Goal: Information Seeking & Learning: Learn about a topic

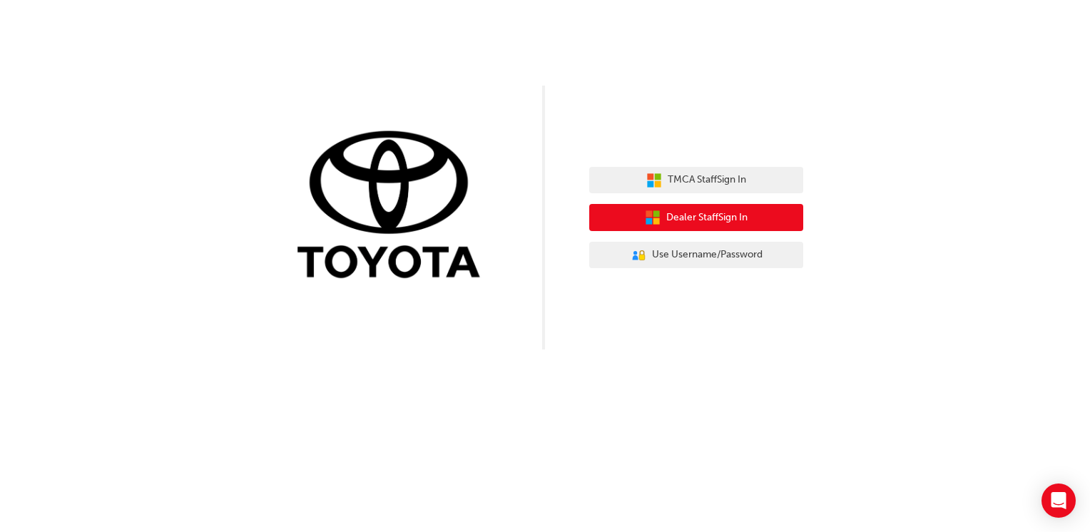
click at [692, 215] on span "Dealer Staff Sign In" at bounding box center [706, 218] width 81 height 16
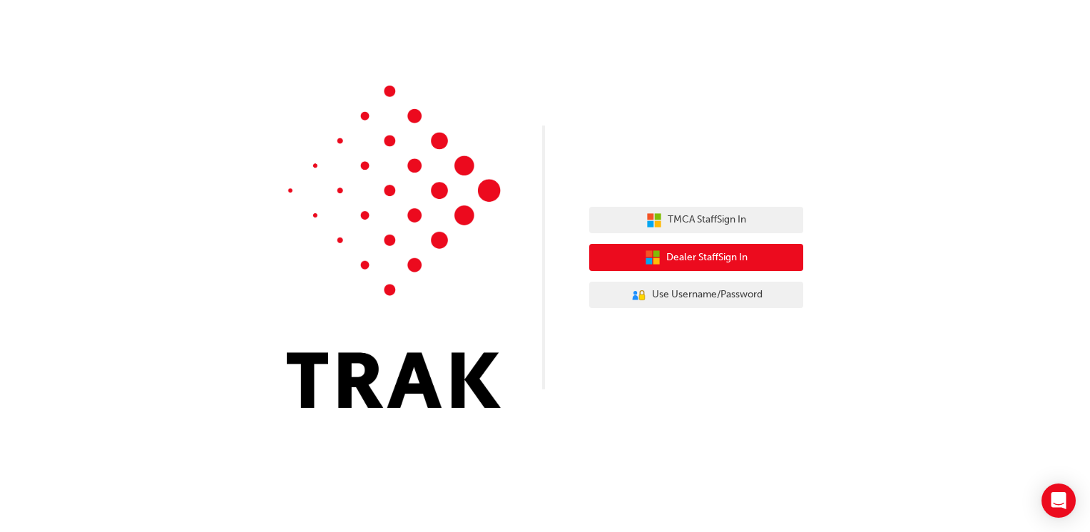
click at [730, 258] on span "Dealer Staff Sign In" at bounding box center [706, 258] width 81 height 16
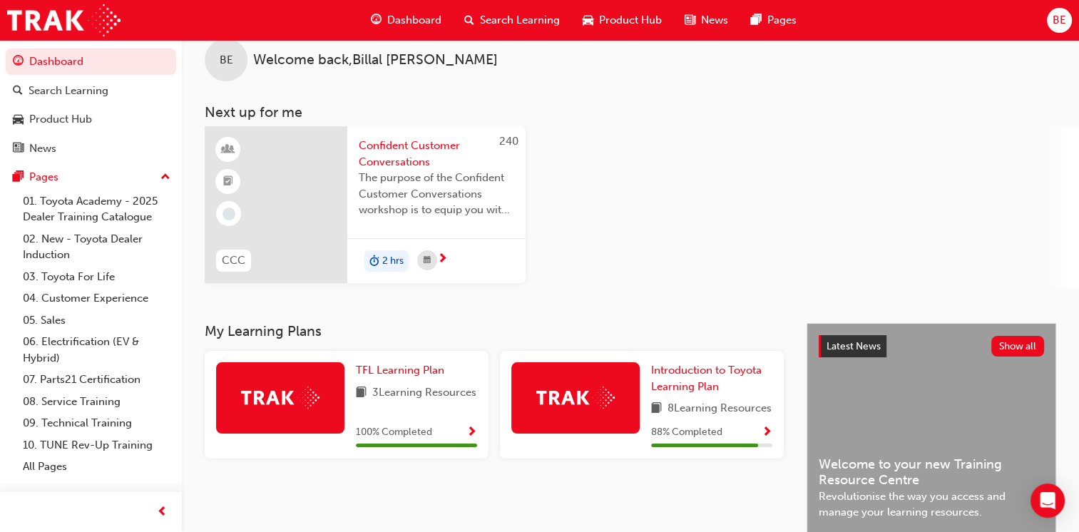
scroll to position [17, 0]
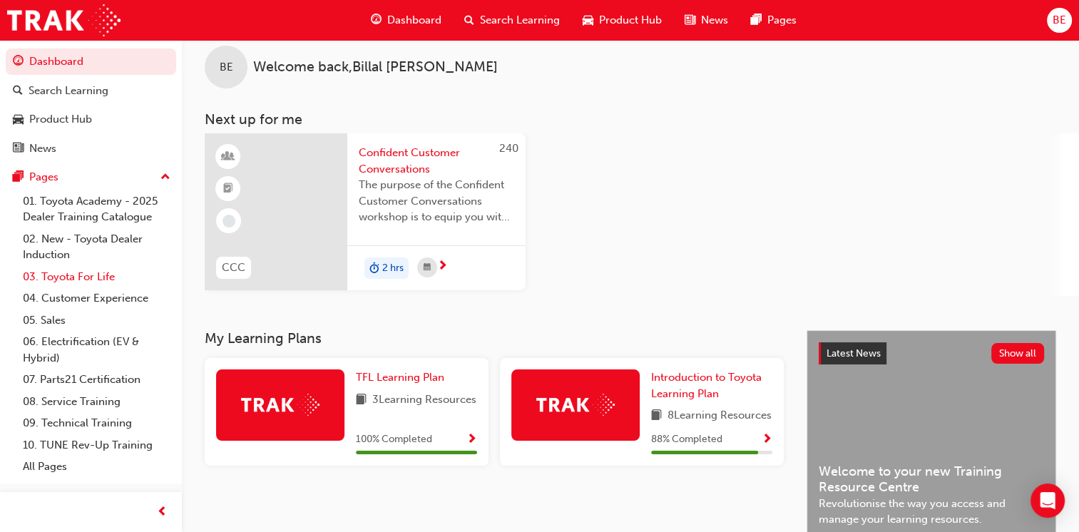
click at [86, 280] on link "03. Toyota For Life" at bounding box center [96, 277] width 159 height 22
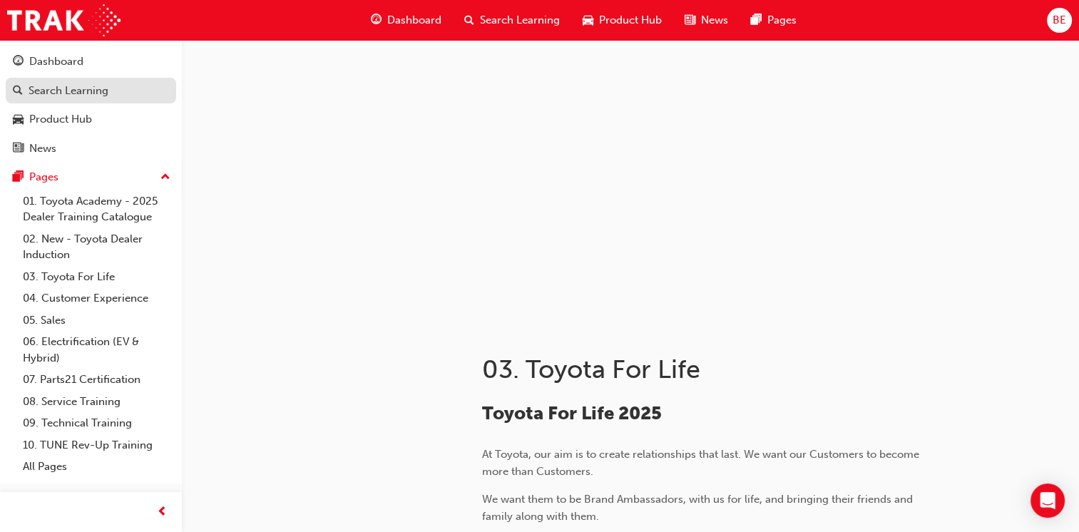
click at [71, 86] on div "Search Learning" at bounding box center [69, 91] width 80 height 16
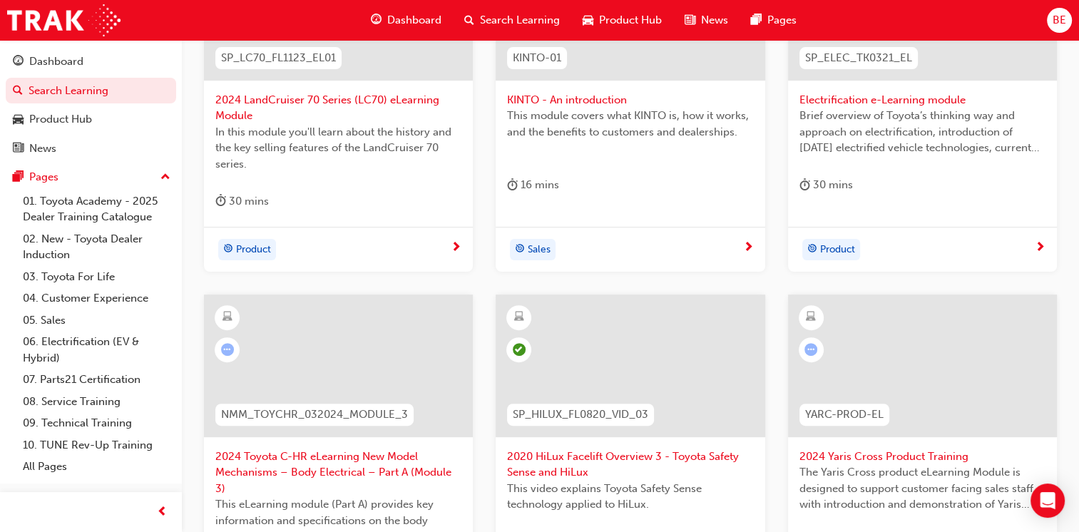
scroll to position [679, 0]
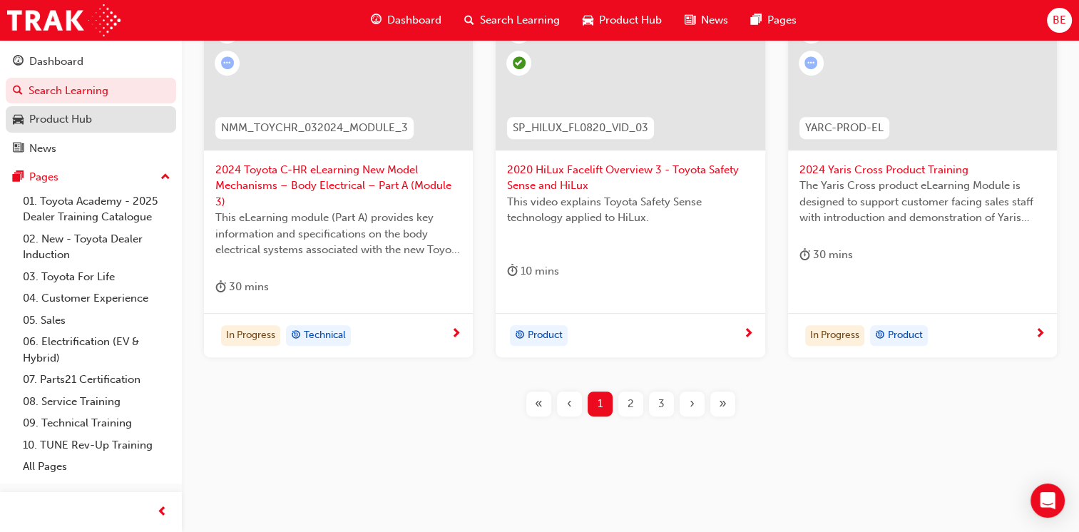
click at [71, 119] on div "Product Hub" at bounding box center [60, 119] width 63 height 16
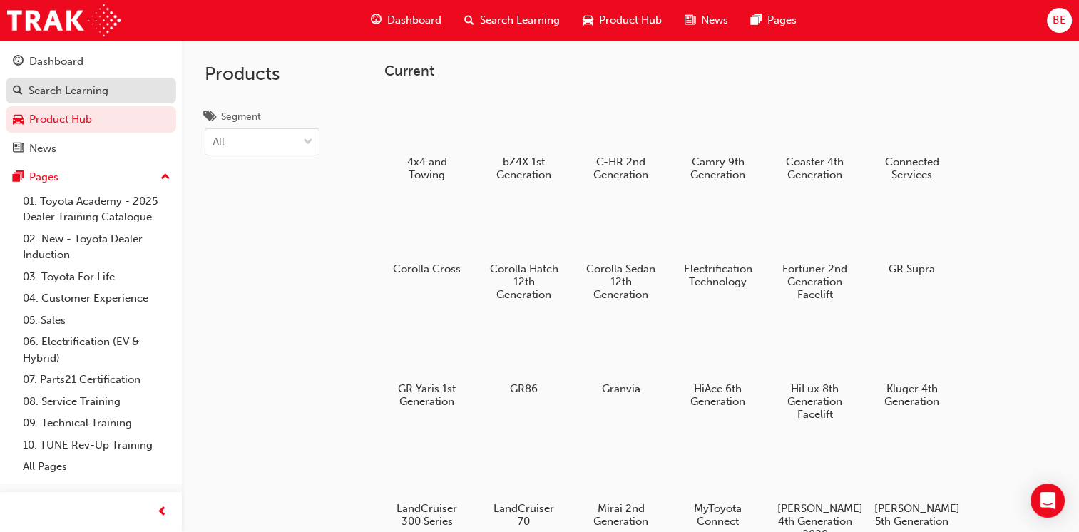
click at [63, 95] on div "Search Learning" at bounding box center [69, 91] width 80 height 16
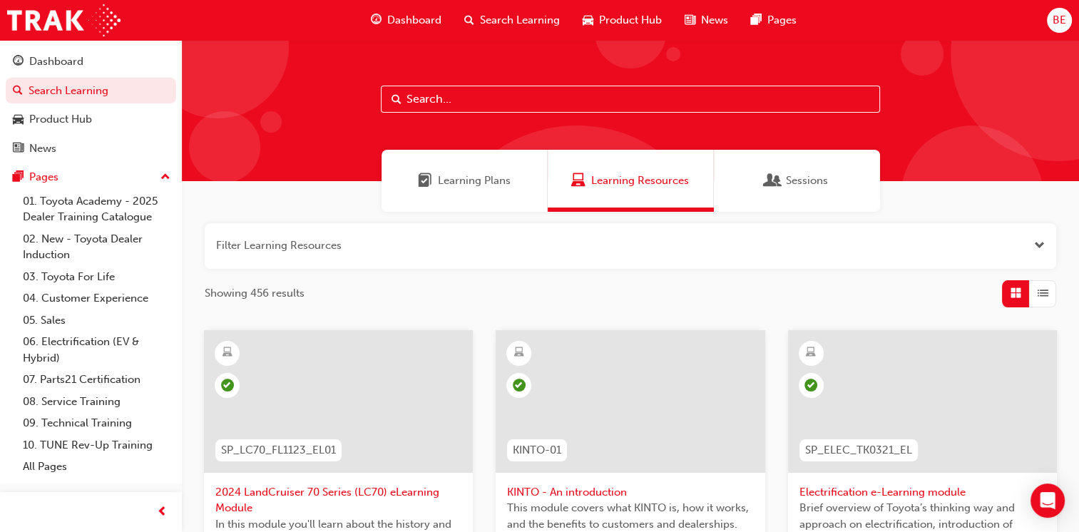
click at [477, 183] on span "Learning Plans" at bounding box center [474, 181] width 73 height 16
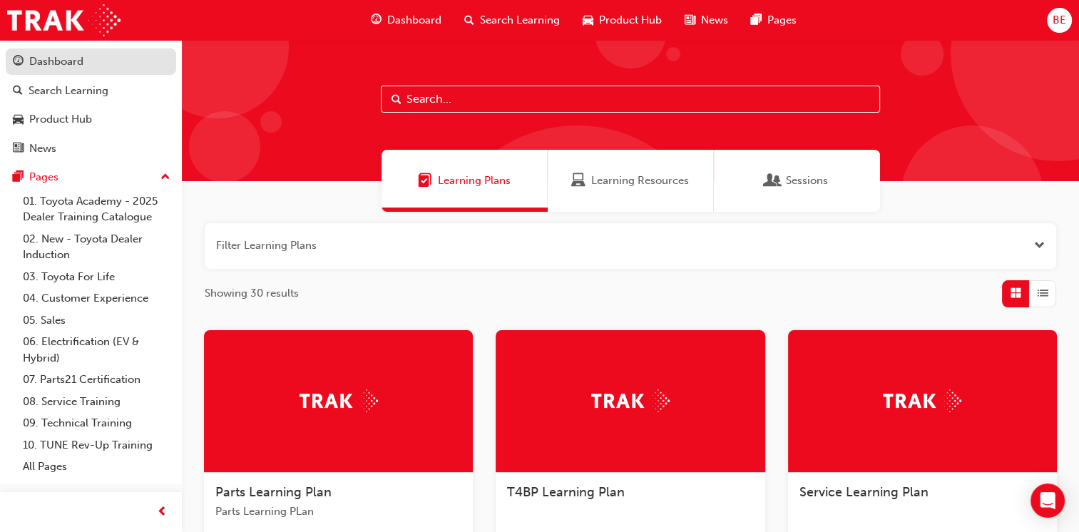
click at [66, 58] on div "Dashboard" at bounding box center [56, 62] width 54 height 16
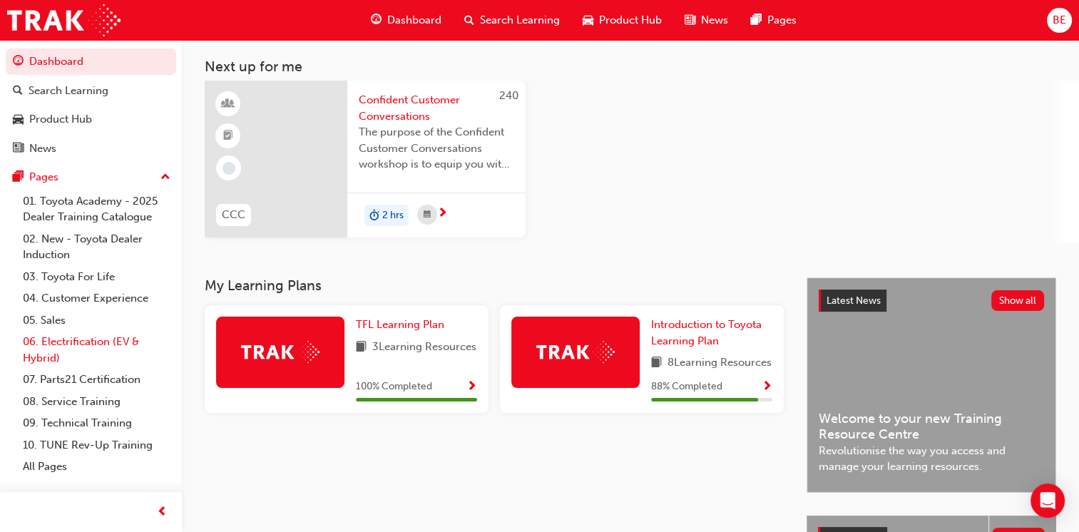
scroll to position [71, 0]
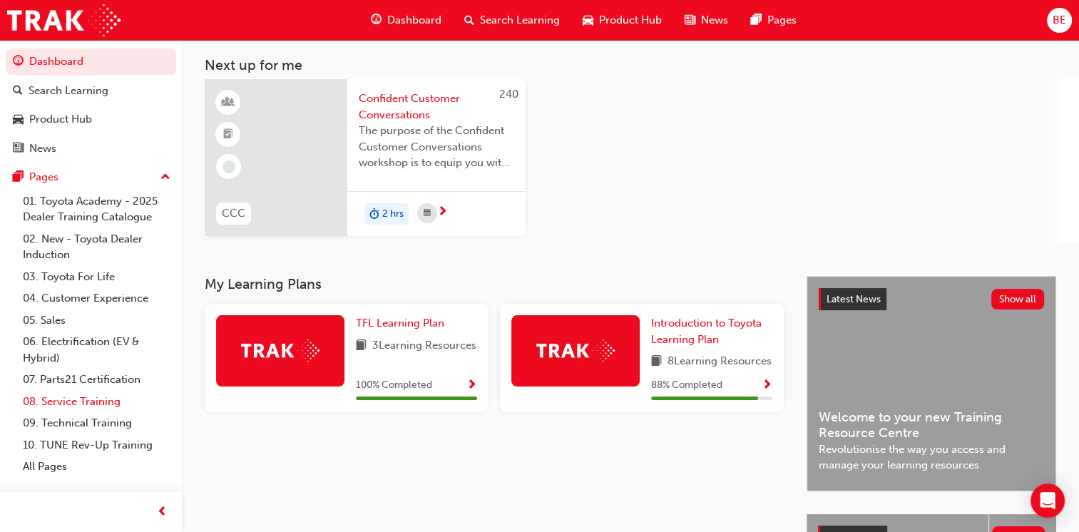
click at [83, 401] on link "08. Service Training" at bounding box center [96, 402] width 159 height 22
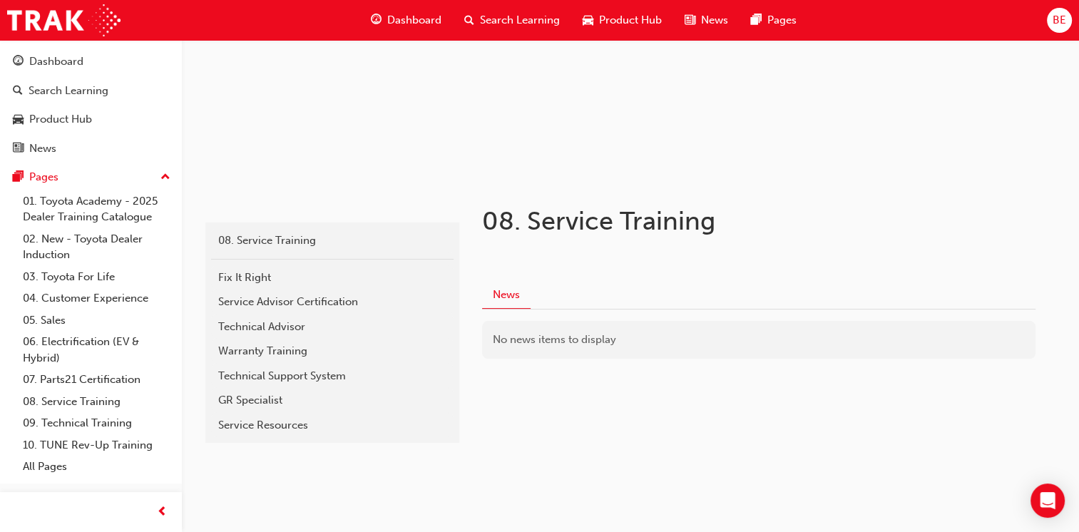
scroll to position [151, 0]
click at [61, 466] on link "All Pages" at bounding box center [96, 467] width 159 height 22
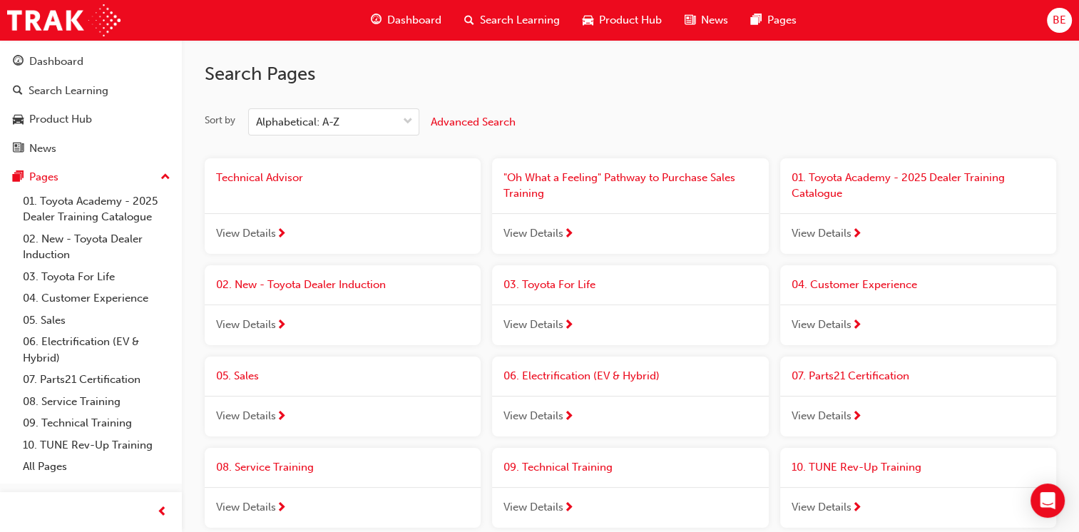
click at [551, 280] on span "03. Toyota For Life" at bounding box center [550, 284] width 92 height 13
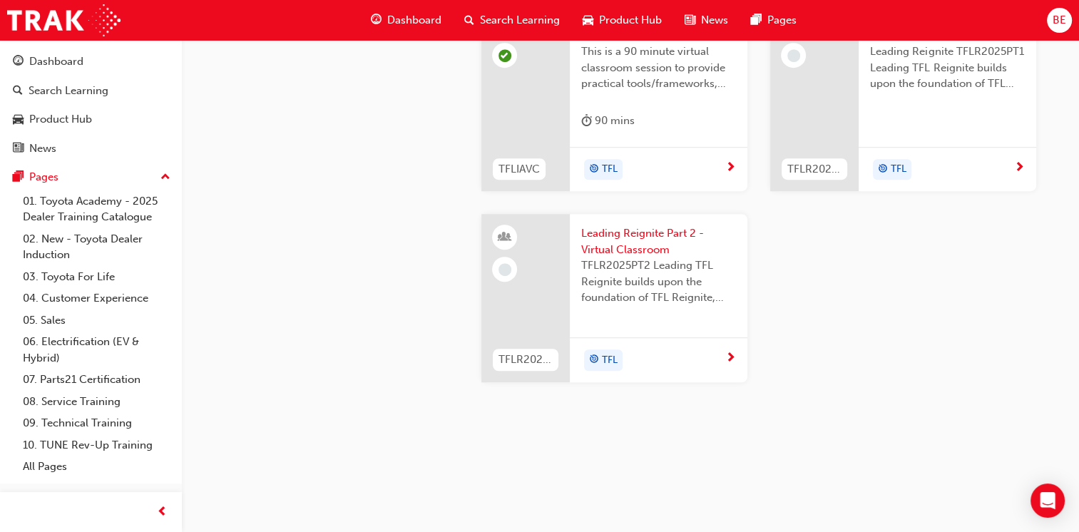
scroll to position [1534, 0]
click at [949, 44] on span "Leading Reignite Part 1 - Virtual Classroom" at bounding box center [947, 27] width 155 height 32
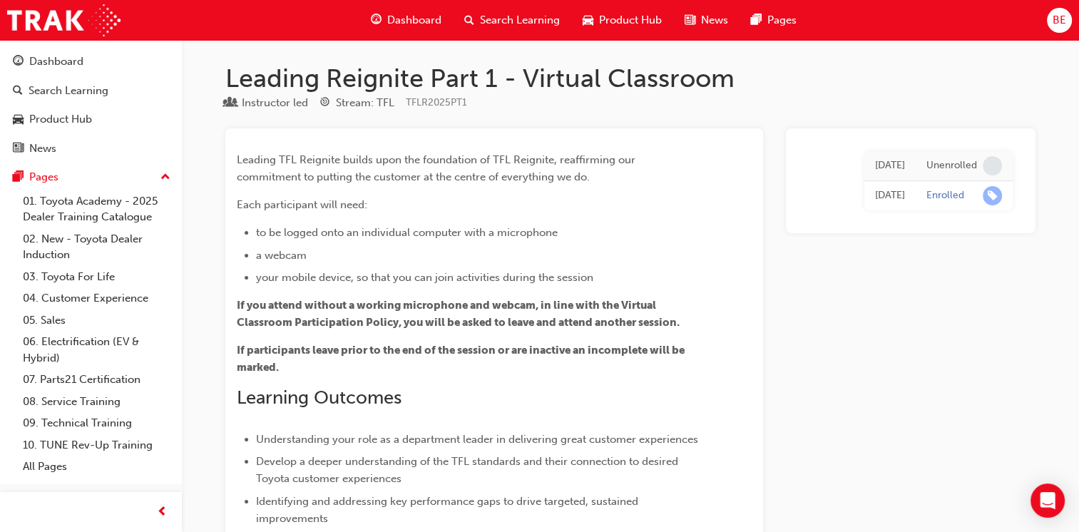
scroll to position [1534, 0]
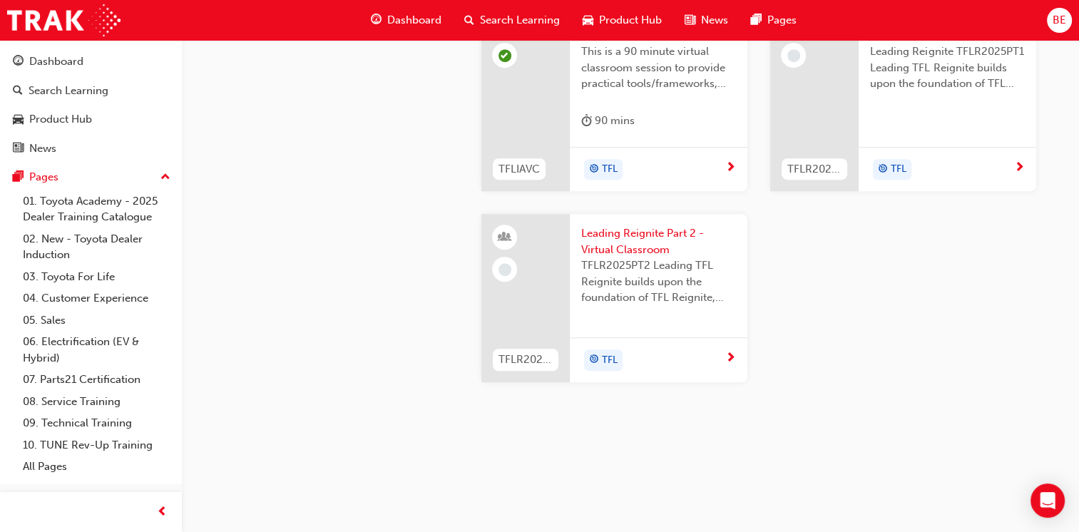
click at [732, 175] on span "next-icon" at bounding box center [730, 168] width 11 height 13
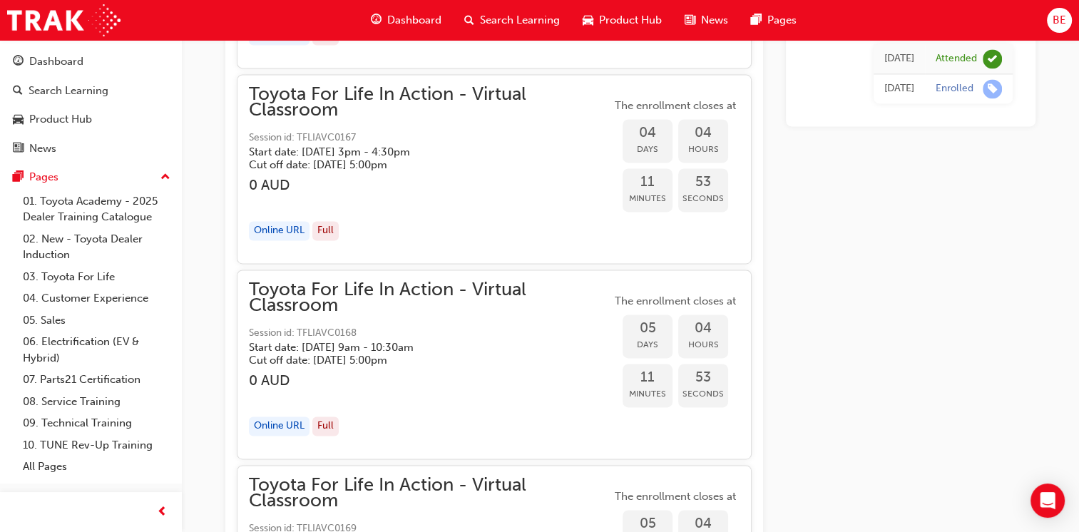
scroll to position [2443, 0]
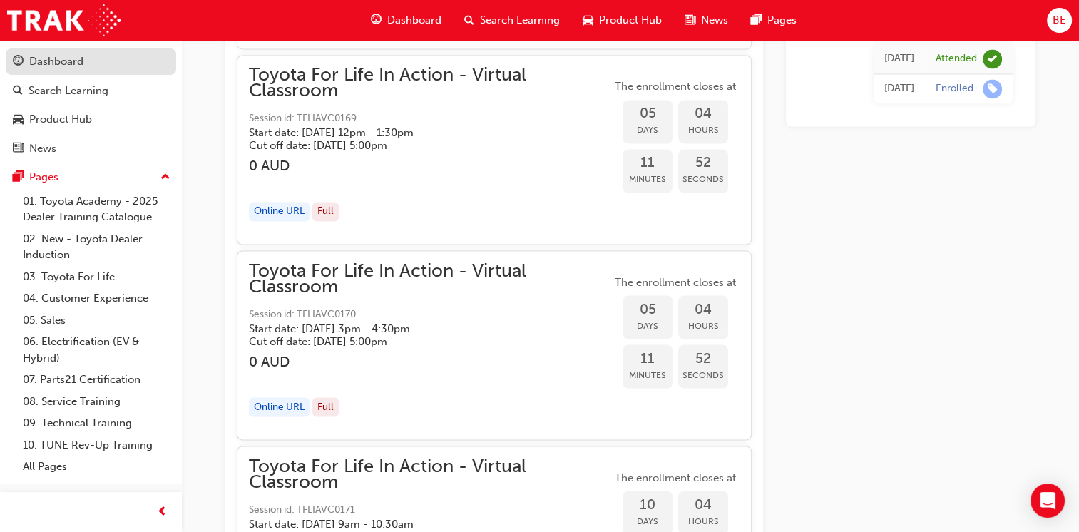
click at [81, 64] on div "Dashboard" at bounding box center [56, 62] width 54 height 16
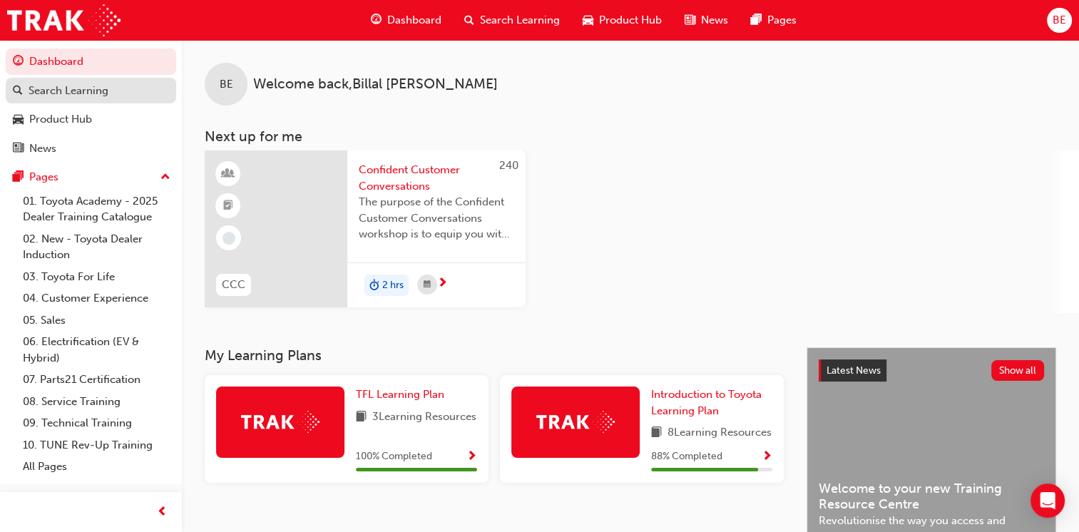
click at [60, 90] on div "Search Learning" at bounding box center [69, 91] width 80 height 16
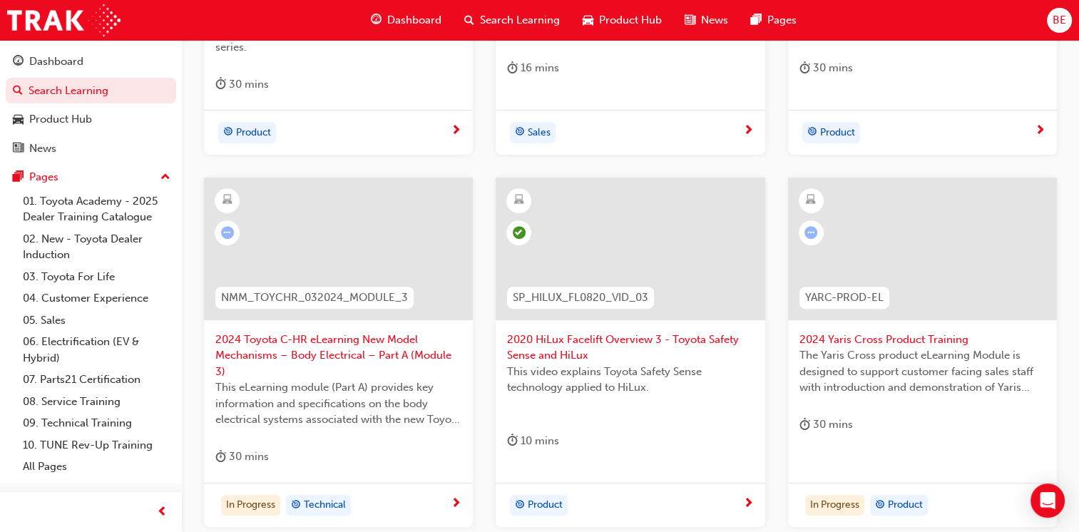
scroll to position [483, 0]
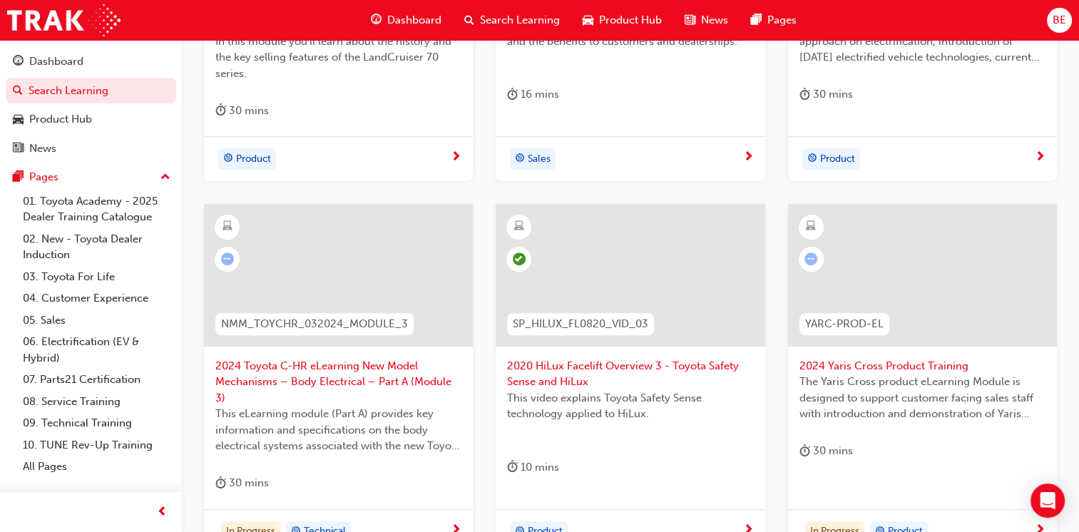
click at [910, 288] on div at bounding box center [922, 275] width 269 height 143
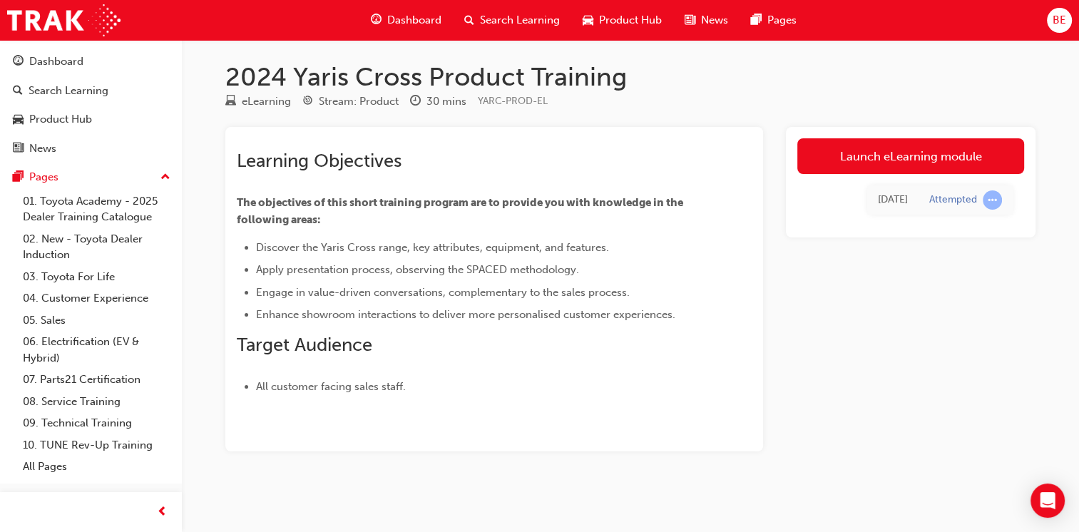
scroll to position [2, 0]
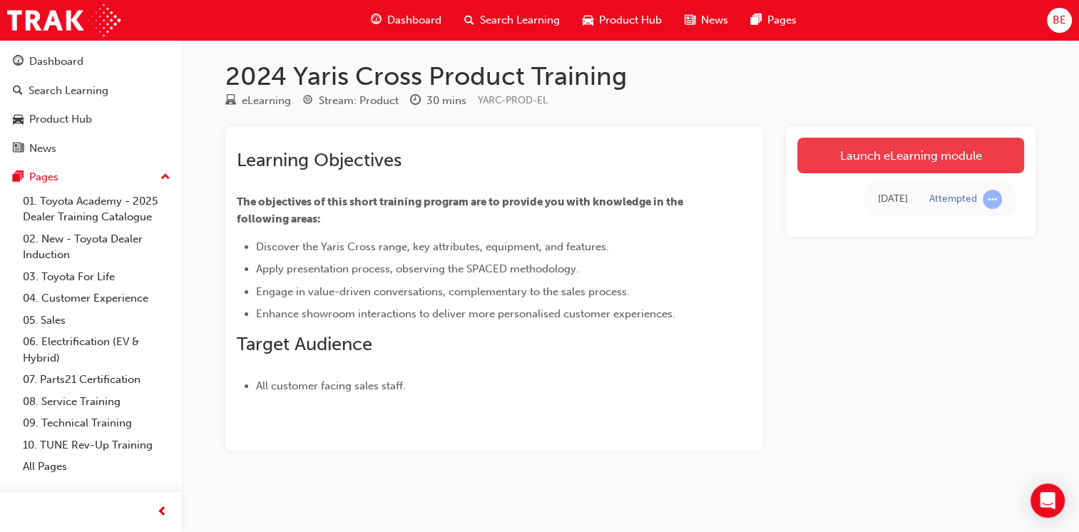
click at [925, 157] on link "Launch eLearning module" at bounding box center [911, 156] width 227 height 36
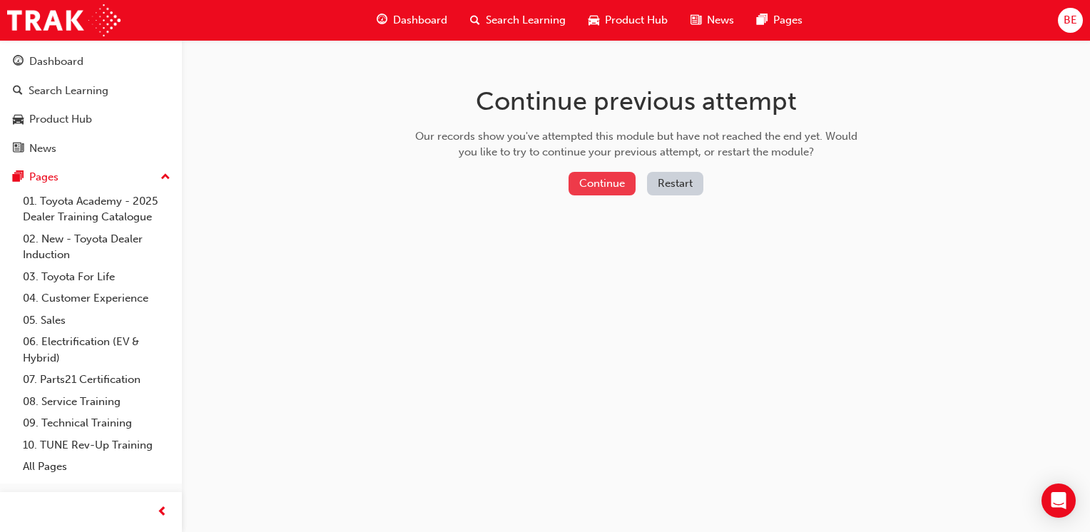
click at [603, 183] on button "Continue" at bounding box center [602, 184] width 67 height 24
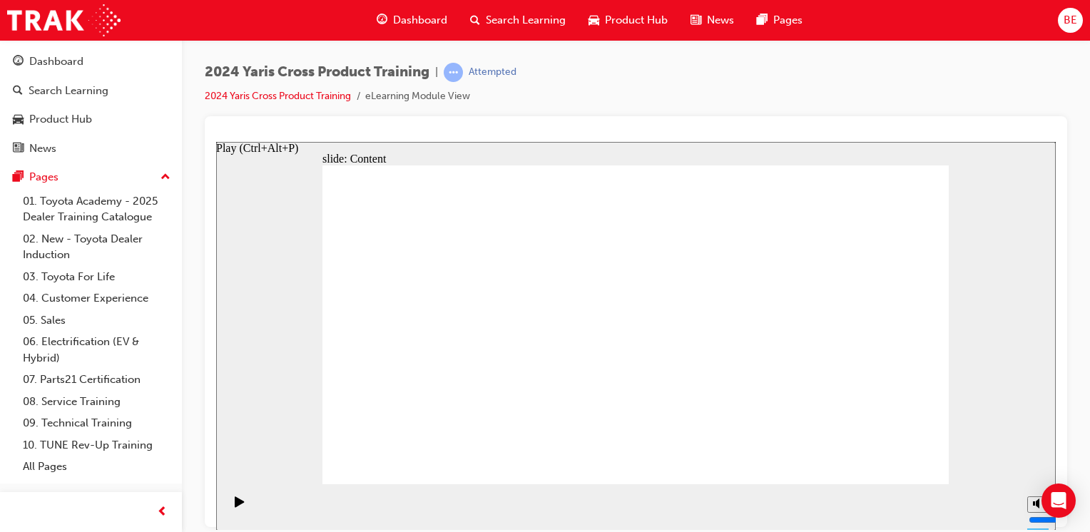
click at [238, 503] on icon "Play (Ctrl+Alt+P)" at bounding box center [240, 501] width 10 height 11
click at [235, 505] on icon "Play (Ctrl+Alt+P)" at bounding box center [239, 501] width 9 height 11
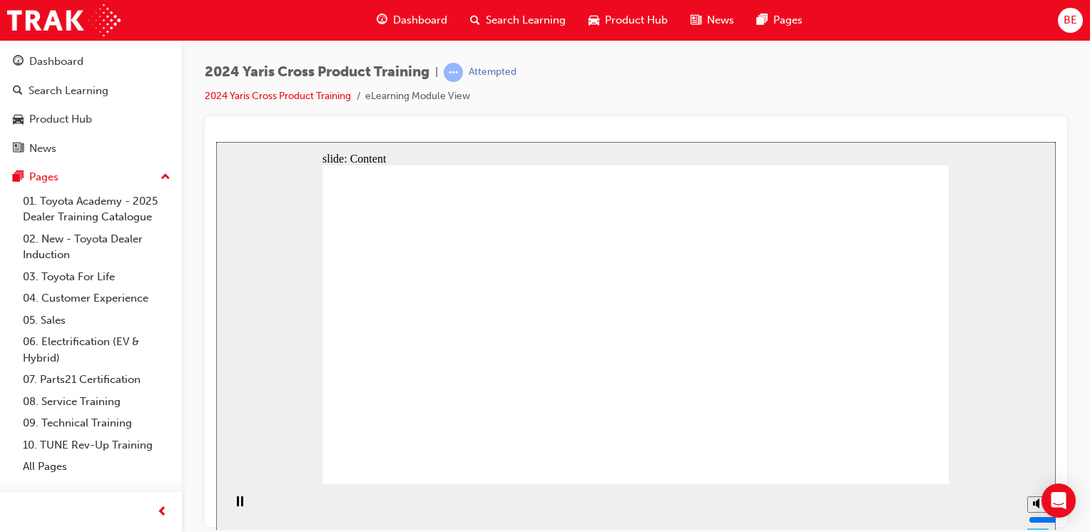
drag, startPoint x: 794, startPoint y: 322, endPoint x: 758, endPoint y: 302, distance: 40.9
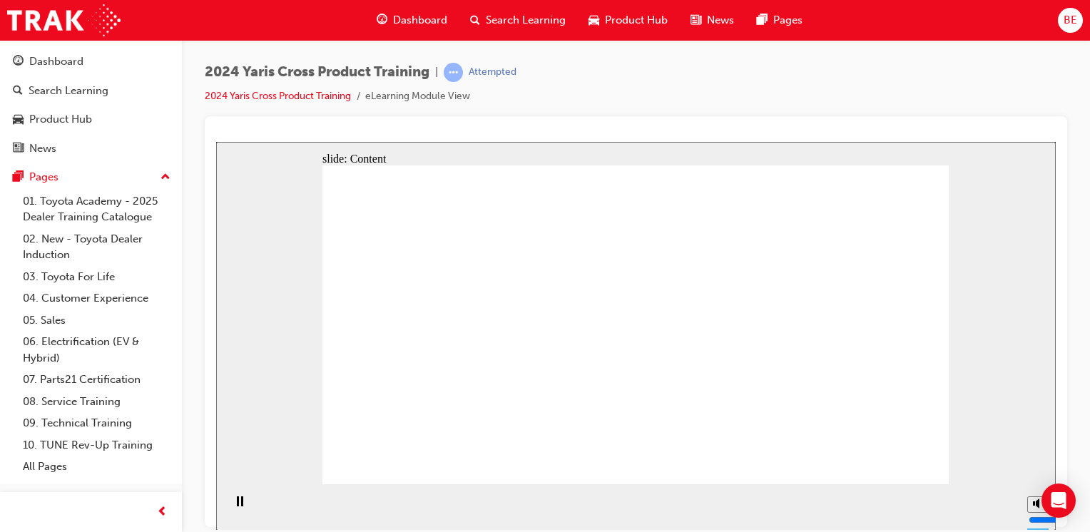
drag, startPoint x: 605, startPoint y: 337, endPoint x: 591, endPoint y: 305, distance: 35.1
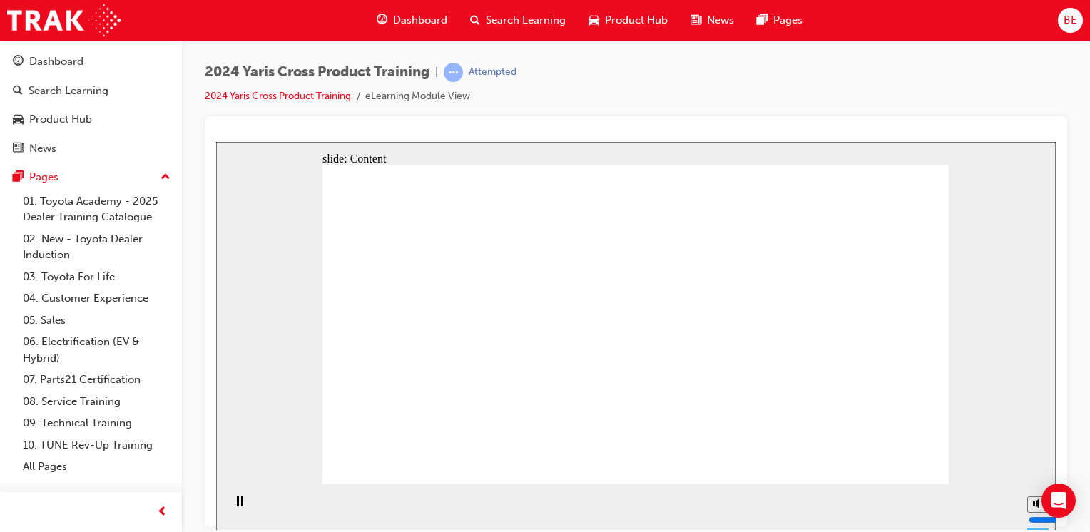
drag, startPoint x: 431, startPoint y: 196, endPoint x: 434, endPoint y: 175, distance: 20.9
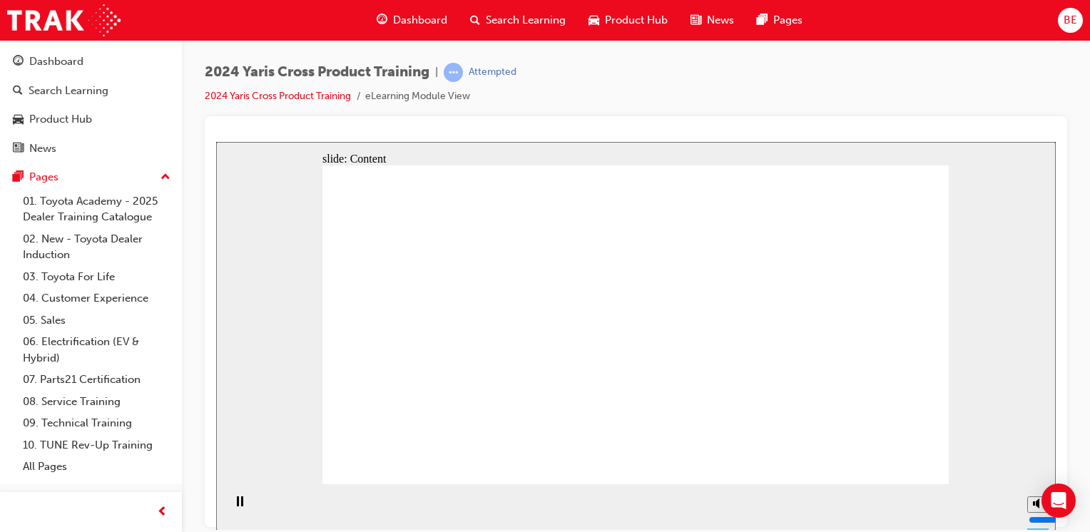
drag, startPoint x: 643, startPoint y: 317, endPoint x: 671, endPoint y: 337, distance: 34.2
drag, startPoint x: 671, startPoint y: 337, endPoint x: 691, endPoint y: 357, distance: 28.8
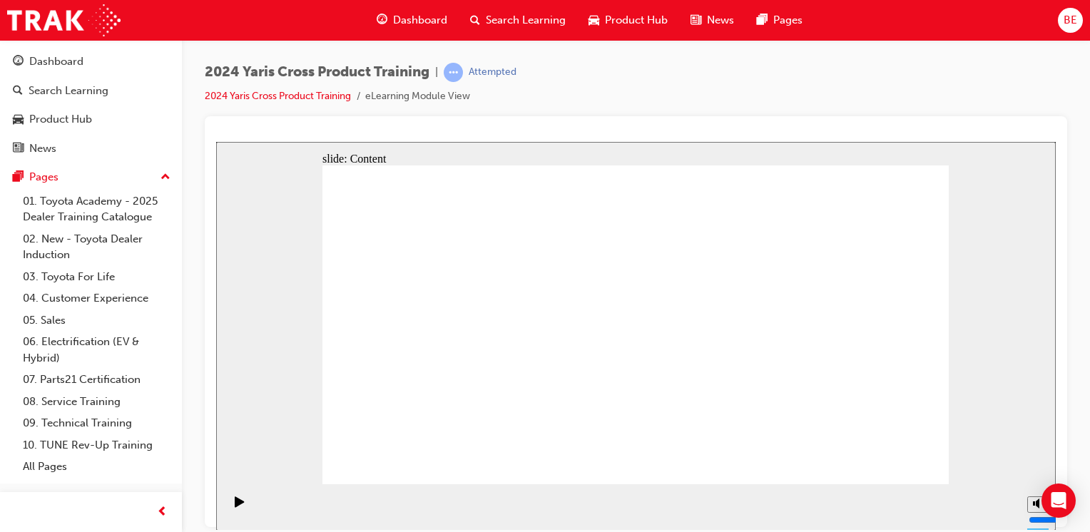
drag, startPoint x: 449, startPoint y: 330, endPoint x: 462, endPoint y: 412, distance: 82.4
drag, startPoint x: 566, startPoint y: 274, endPoint x: 848, endPoint y: 386, distance: 303.9
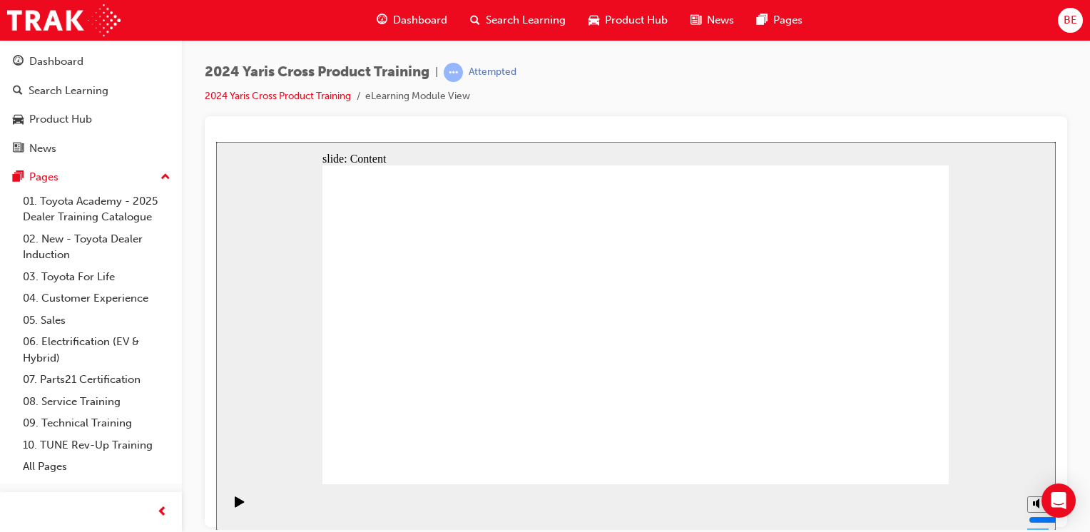
drag, startPoint x: 881, startPoint y: 415, endPoint x: 900, endPoint y: 431, distance: 24.3
drag, startPoint x: 906, startPoint y: 439, endPoint x: 916, endPoint y: 451, distance: 15.7
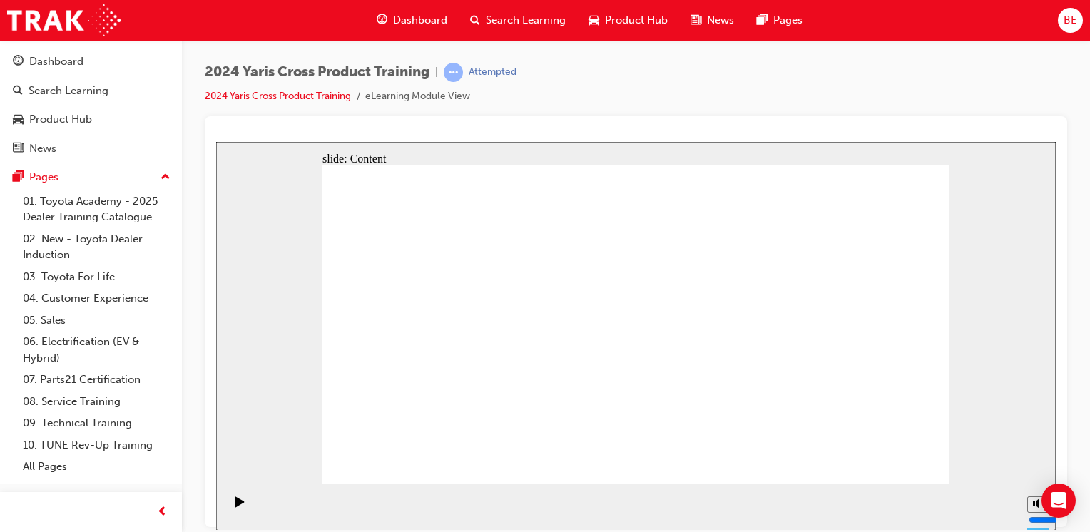
click at [157, 510] on span "prev-icon" at bounding box center [162, 513] width 11 height 18
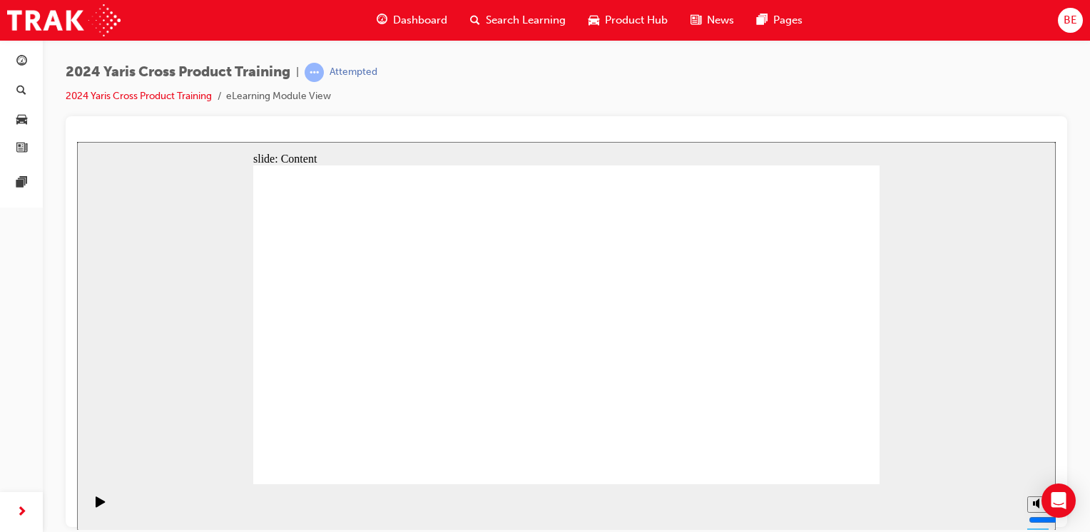
click at [101, 506] on div "Pause (Ctrl+Alt+P)" at bounding box center [100, 508] width 24 height 24
click at [101, 506] on div "Play (Ctrl+Alt+P)" at bounding box center [100, 508] width 24 height 24
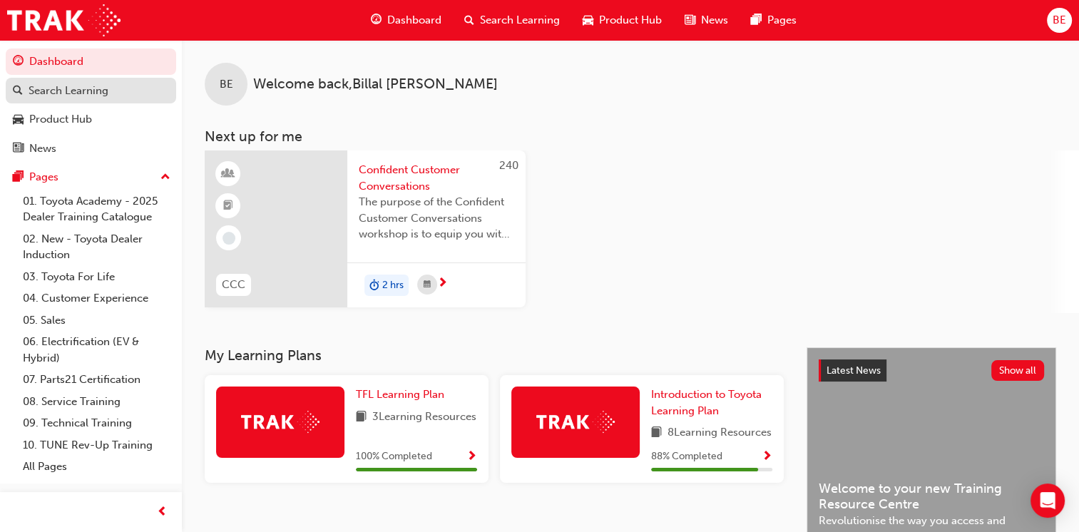
click at [89, 93] on div "Search Learning" at bounding box center [69, 91] width 80 height 16
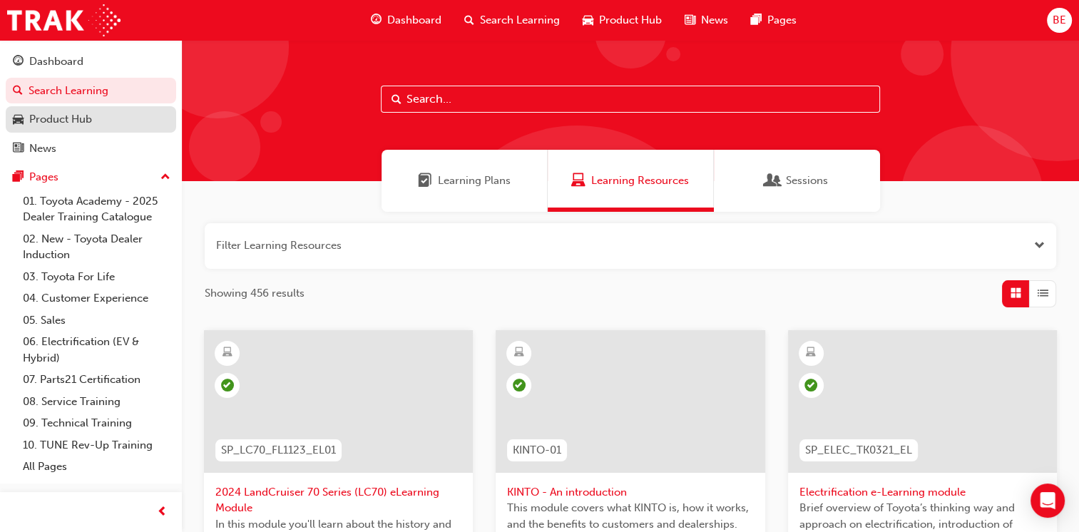
click at [91, 116] on div "Product Hub" at bounding box center [60, 119] width 63 height 16
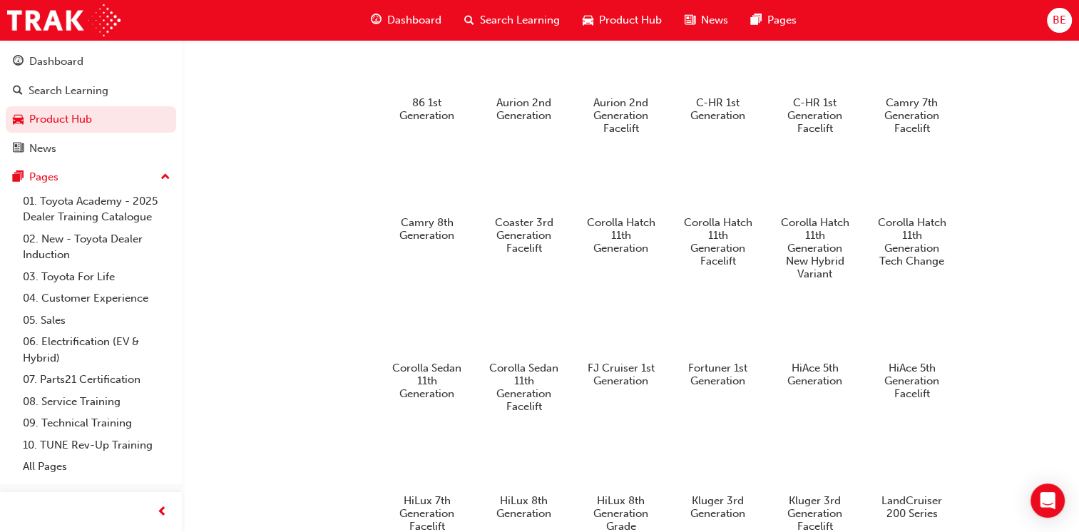
scroll to position [856, 0]
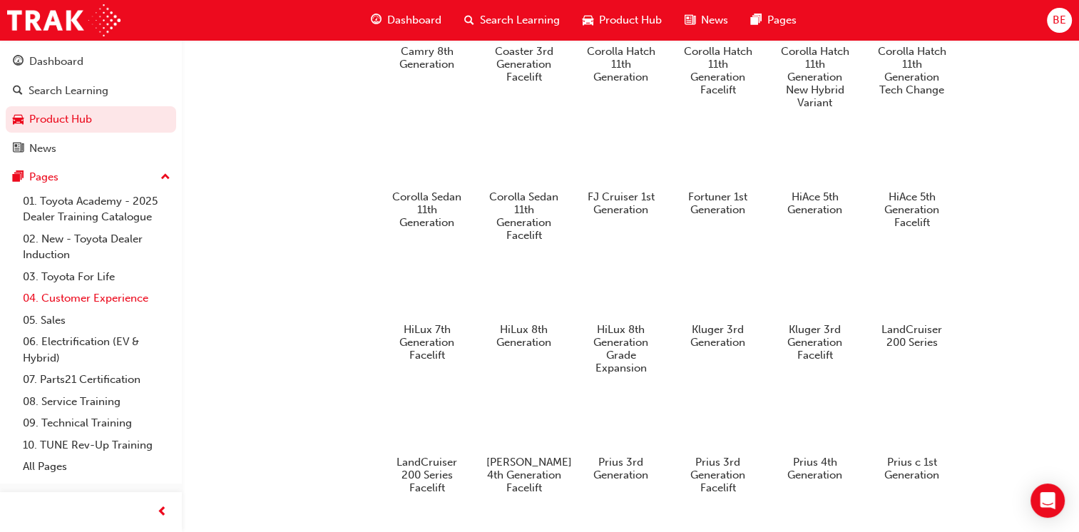
click at [128, 305] on link "04. Customer Experience" at bounding box center [96, 298] width 159 height 22
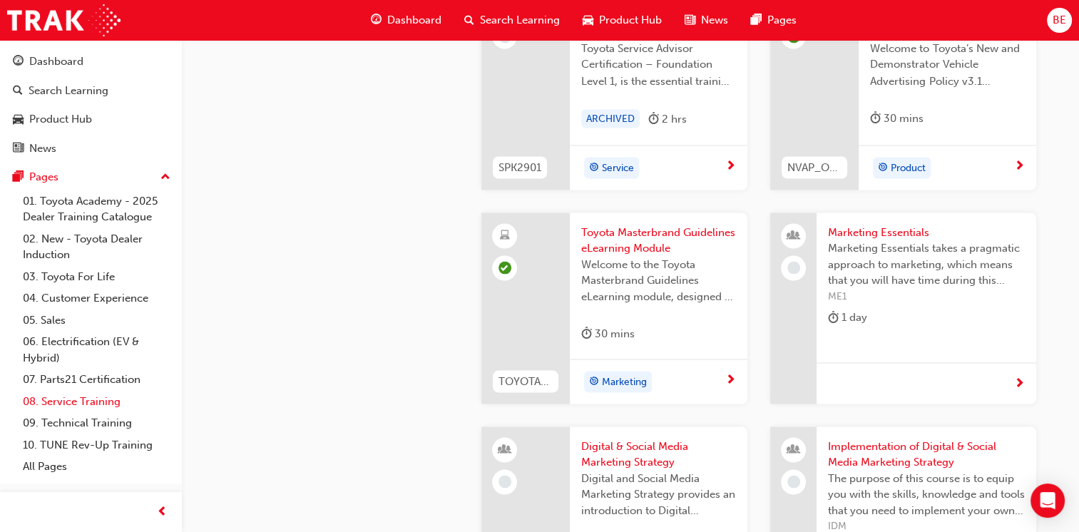
scroll to position [2675, 0]
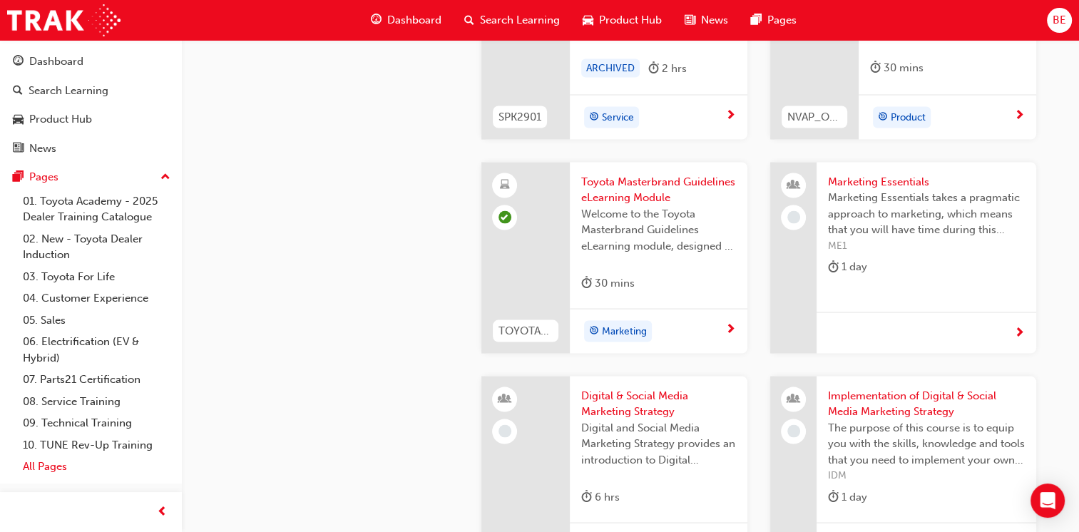
click at [51, 467] on link "All Pages" at bounding box center [96, 467] width 159 height 22
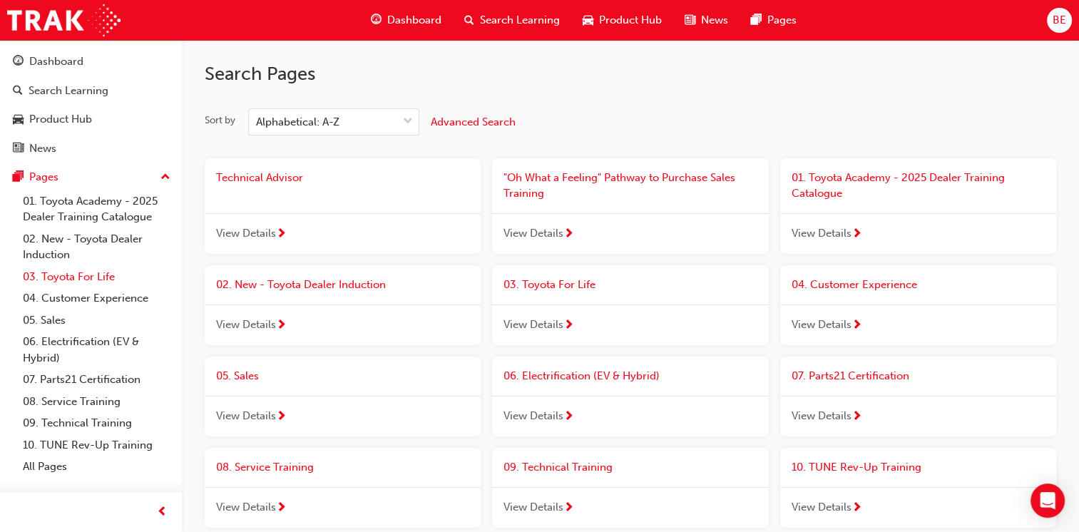
click at [79, 281] on link "03. Toyota For Life" at bounding box center [96, 277] width 159 height 22
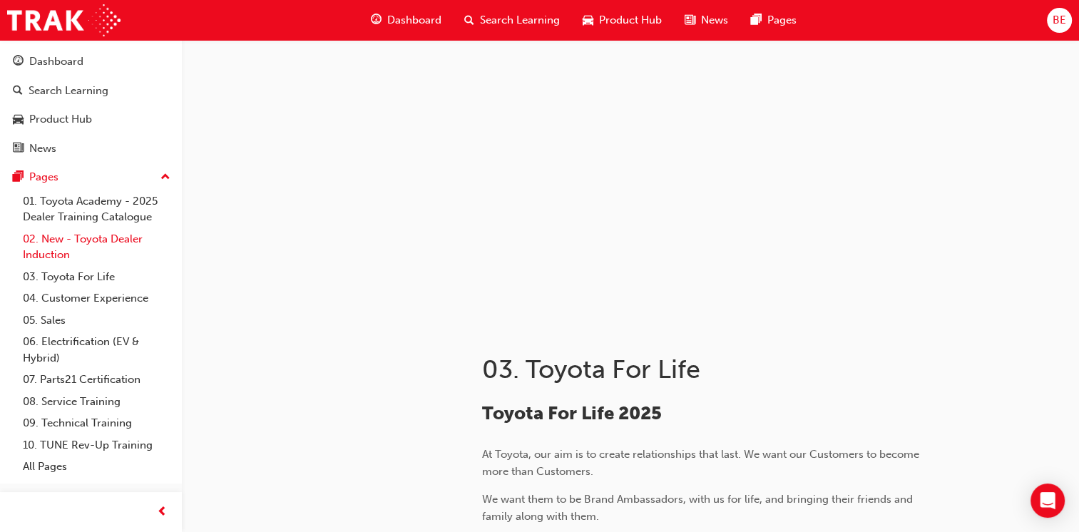
click at [106, 238] on link "02. New - Toyota Dealer Induction" at bounding box center [96, 247] width 159 height 38
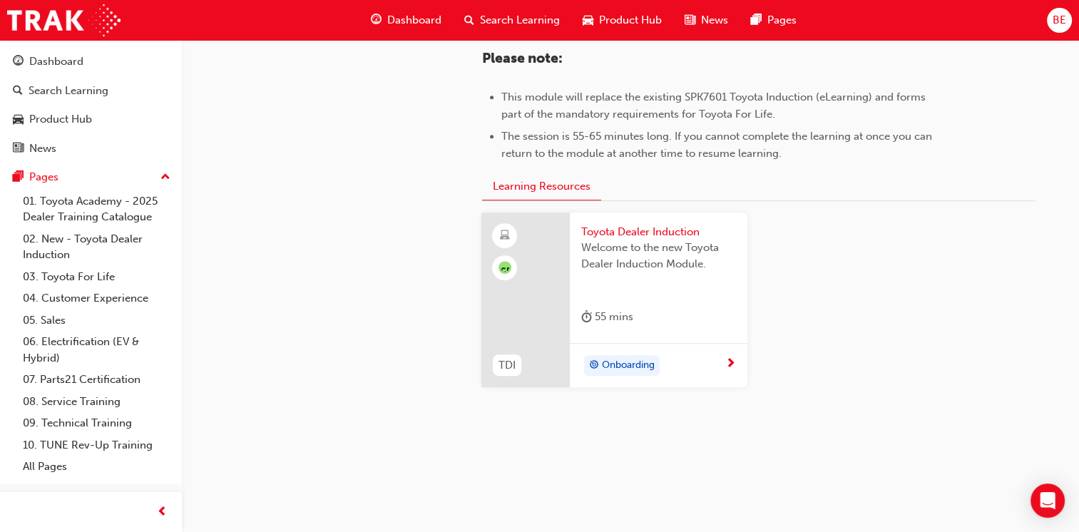
scroll to position [745, 0]
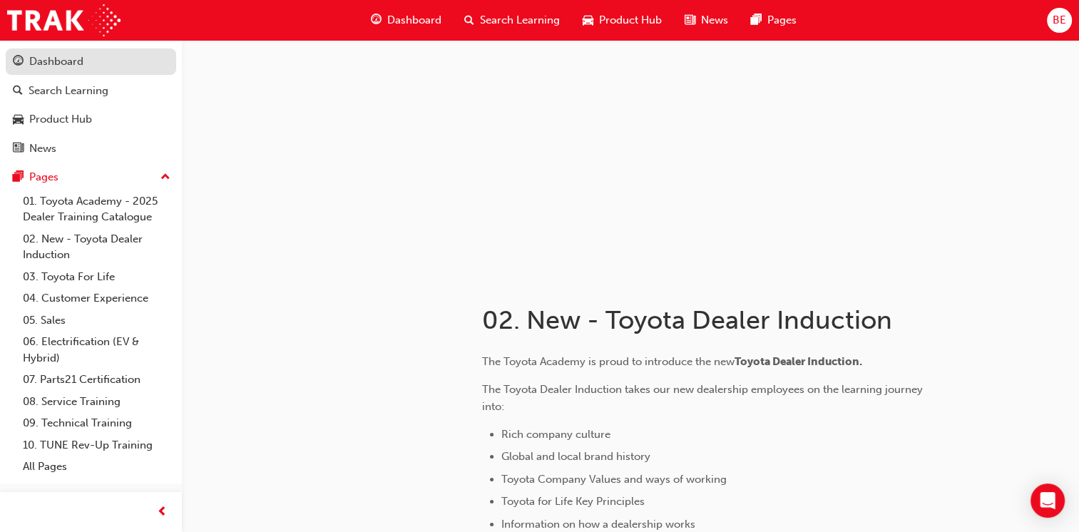
click at [74, 64] on div "Dashboard" at bounding box center [56, 62] width 54 height 16
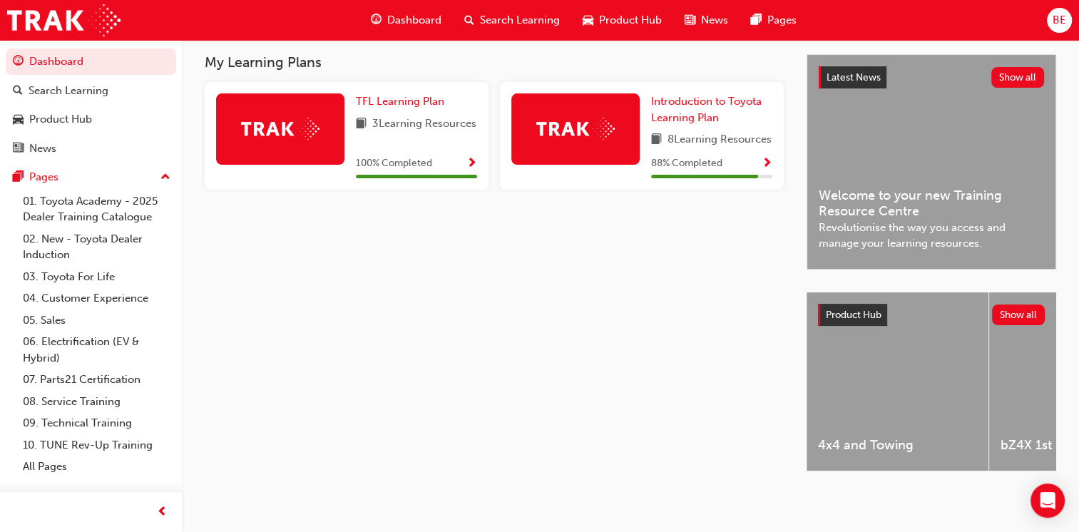
scroll to position [297, 0]
click at [83, 378] on link "07. Parts21 Certification" at bounding box center [96, 380] width 159 height 22
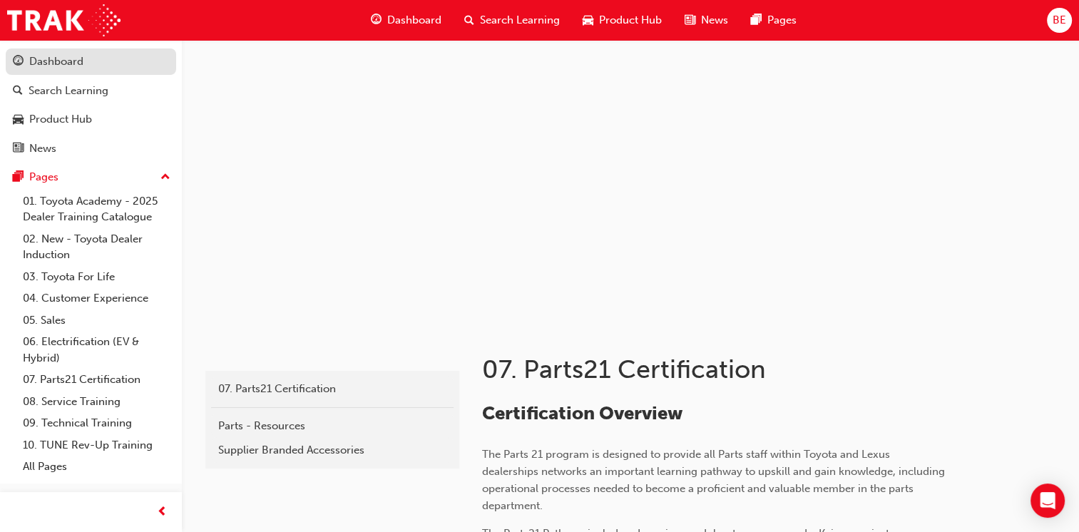
click at [76, 63] on div "Dashboard" at bounding box center [56, 62] width 54 height 16
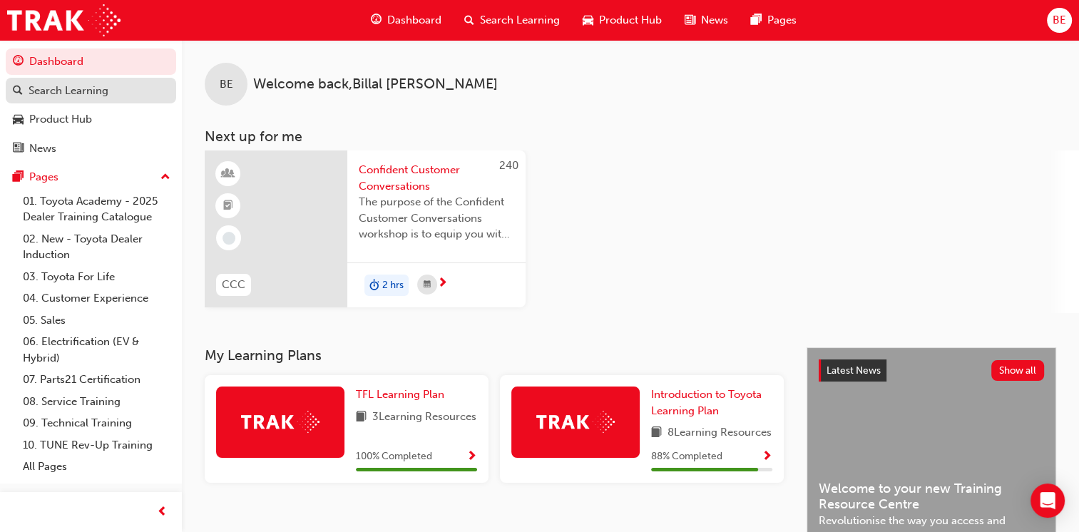
click at [73, 89] on div "Search Learning" at bounding box center [69, 91] width 80 height 16
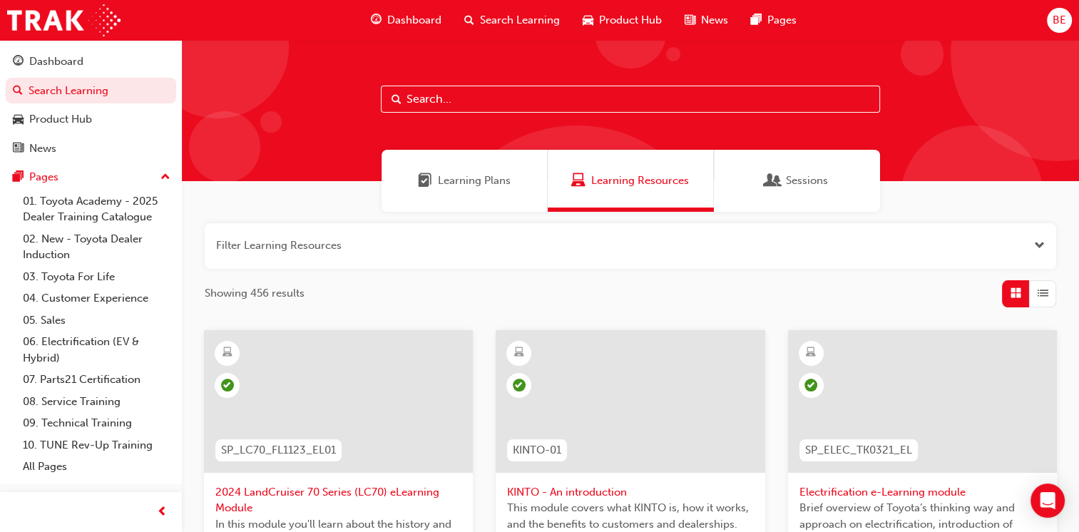
click at [384, 20] on div "Dashboard" at bounding box center [406, 20] width 93 height 29
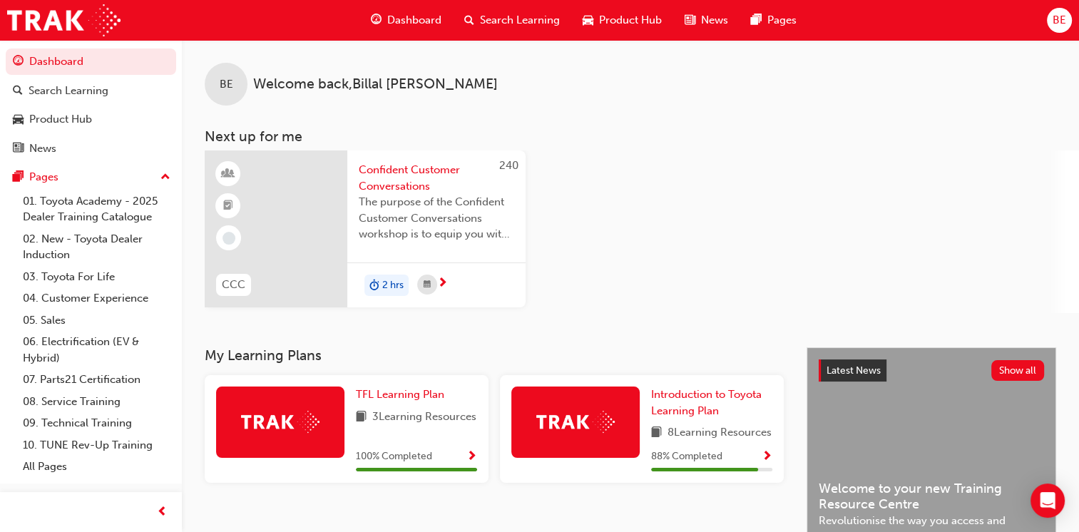
click at [1059, 17] on span "BE" at bounding box center [1060, 20] width 14 height 16
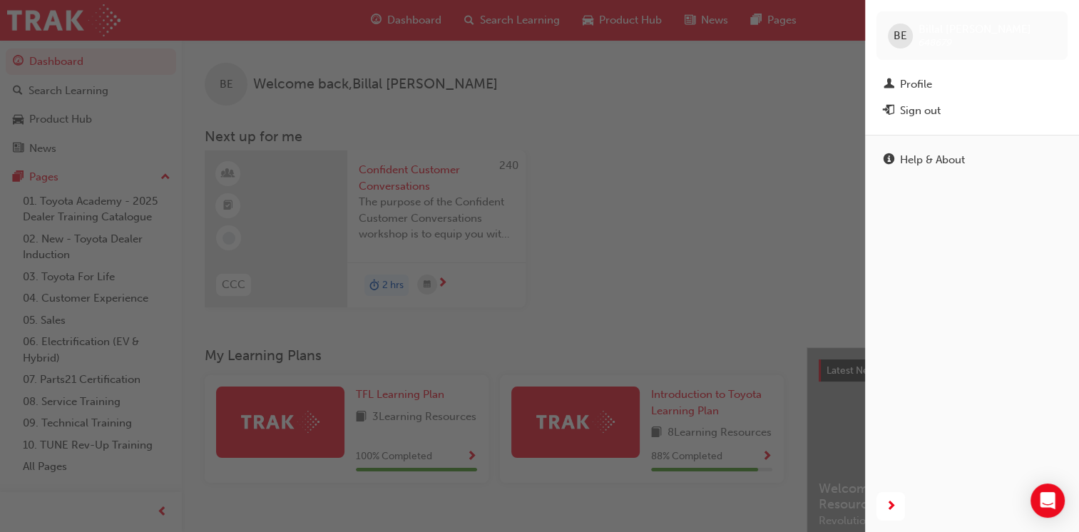
click at [1059, 17] on div "BE Billal Elabed 648679" at bounding box center [972, 35] width 191 height 49
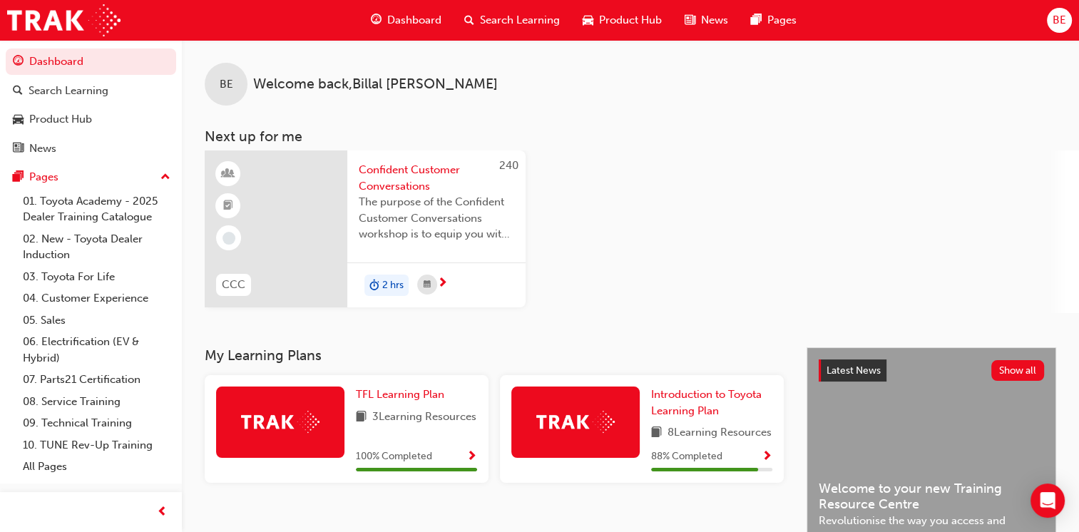
click at [1059, 17] on span "BE" at bounding box center [1060, 20] width 14 height 16
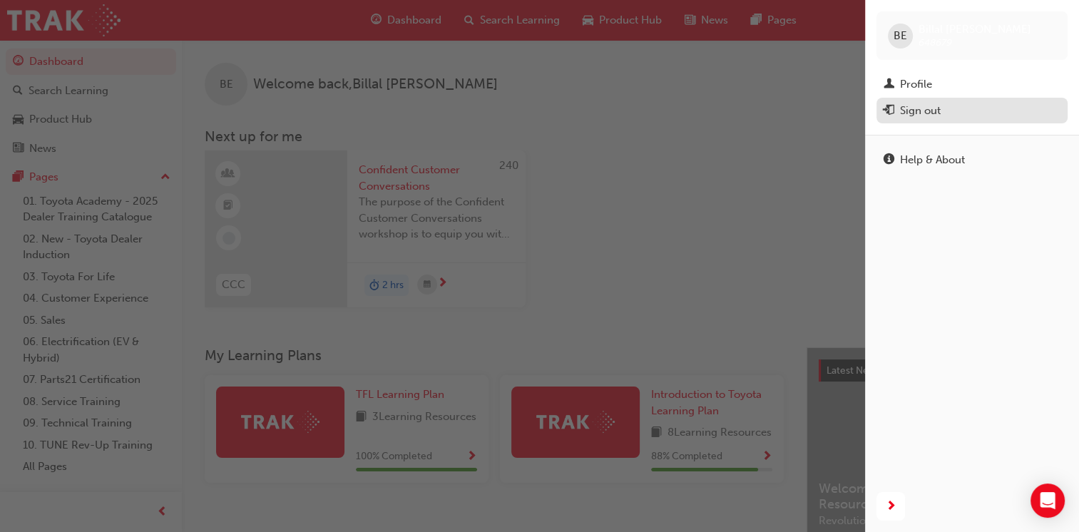
click at [935, 113] on div "Sign out" at bounding box center [920, 111] width 41 height 16
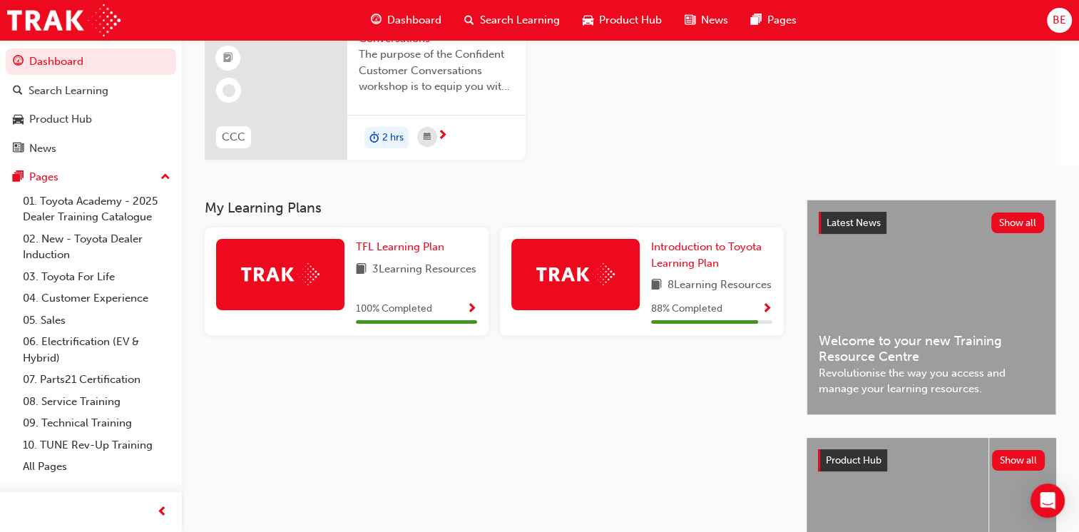
scroll to position [214, 0]
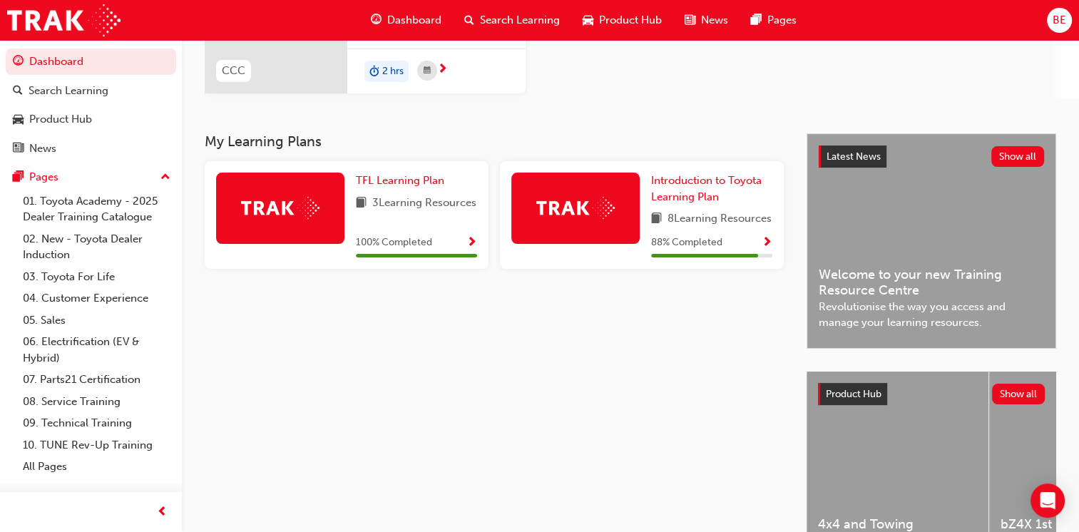
click at [562, 205] on img at bounding box center [575, 208] width 78 height 22
click at [766, 250] on span "Show Progress" at bounding box center [767, 243] width 11 height 13
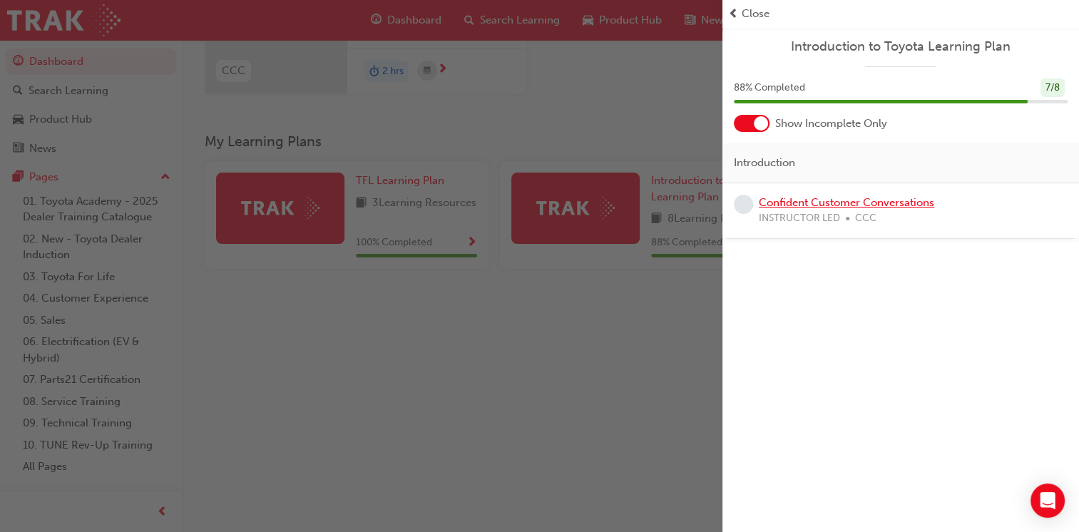
click at [842, 204] on link "Confident Customer Conversations" at bounding box center [846, 202] width 175 height 13
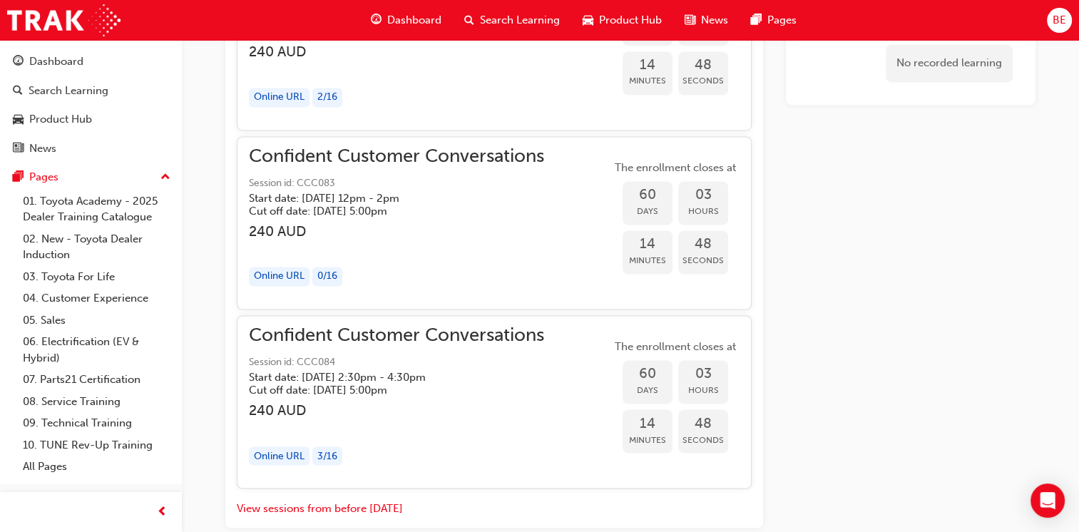
scroll to position [2348, 0]
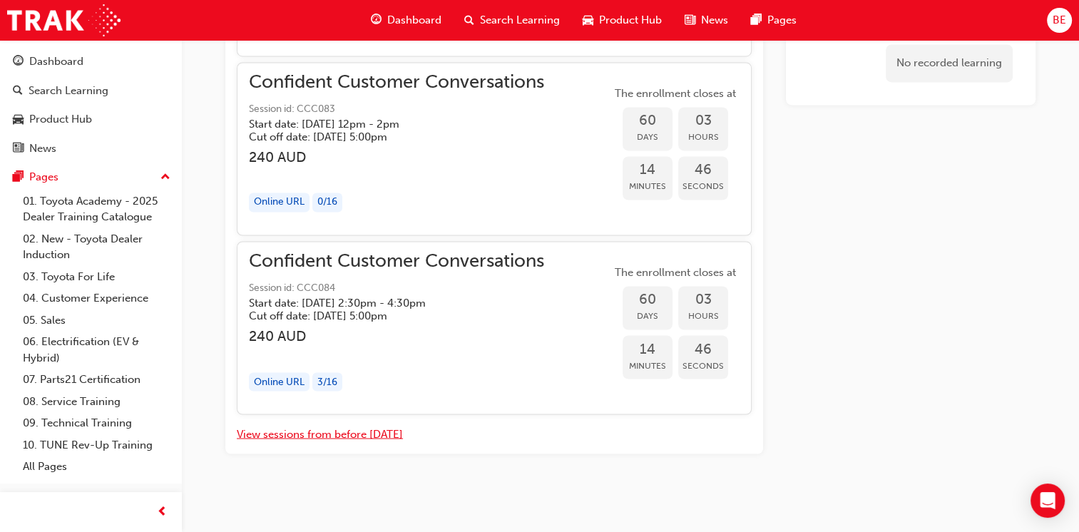
click at [305, 434] on button "View sessions from before today" at bounding box center [320, 434] width 166 height 16
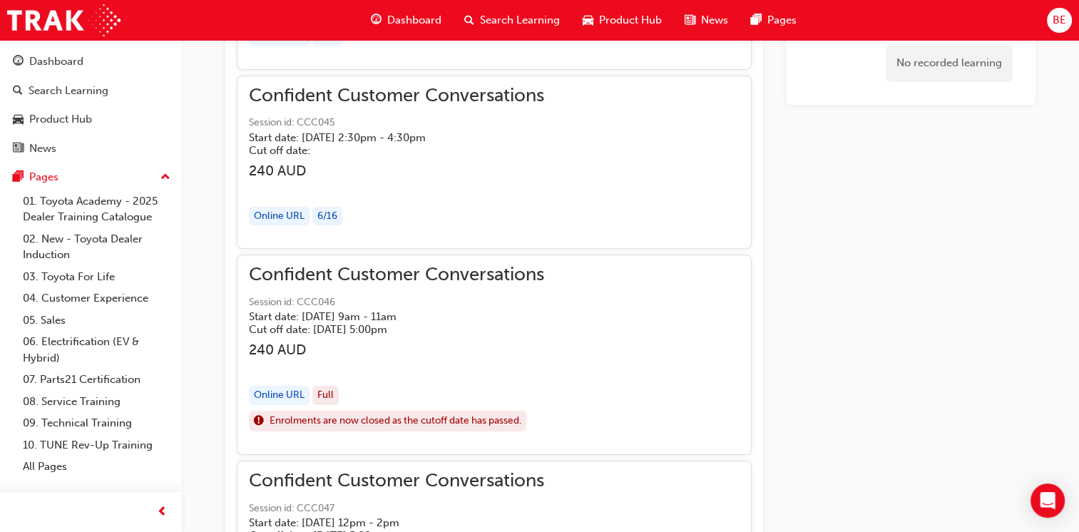
scroll to position [10677, 0]
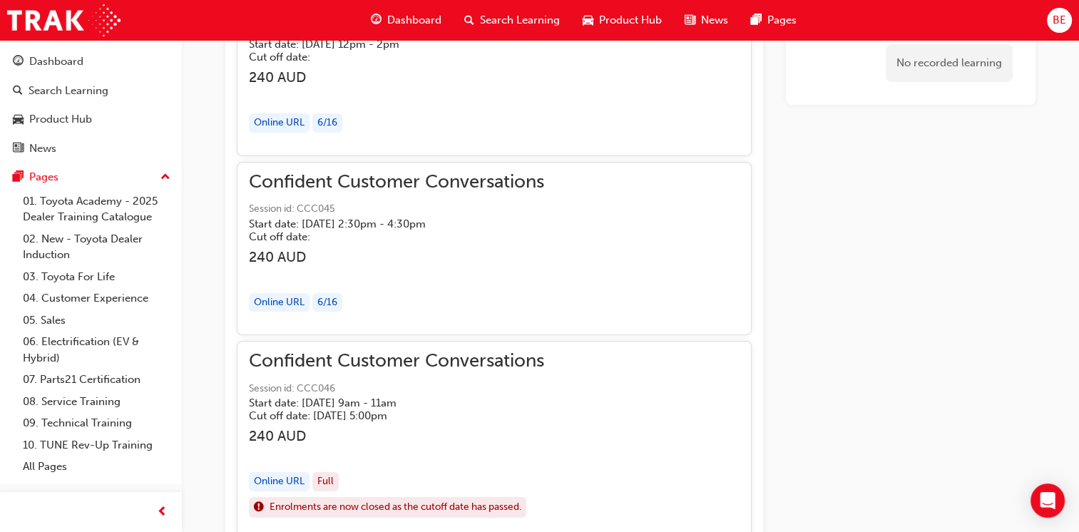
click at [345, 174] on span "Confident Customer Conversations" at bounding box center [396, 182] width 295 height 16
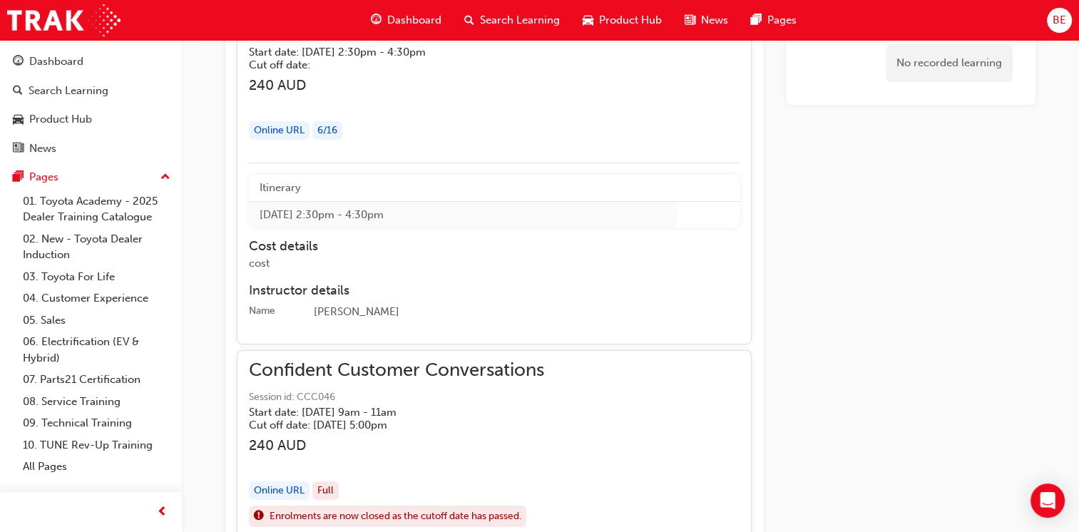
scroll to position [10731, 0]
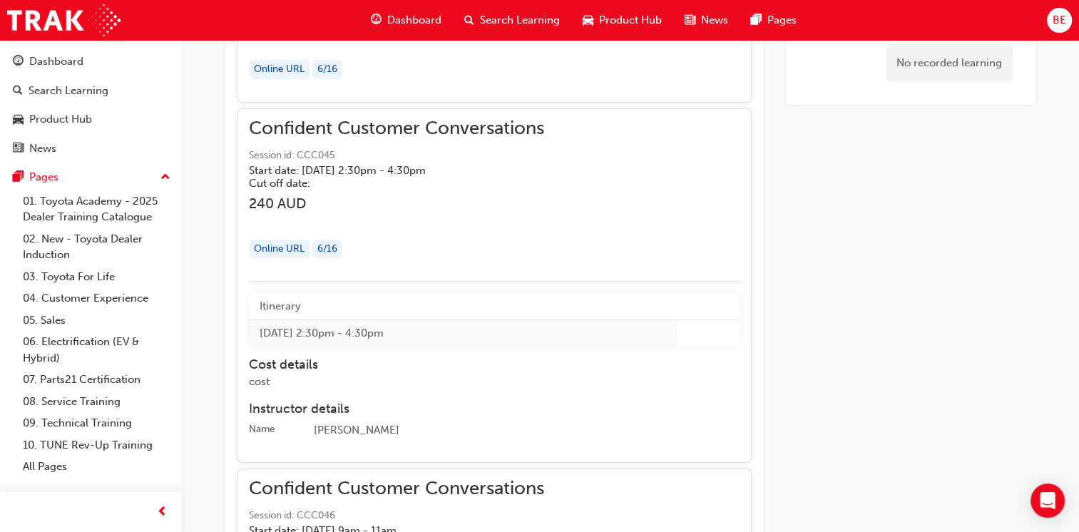
click at [274, 240] on div "Online URL" at bounding box center [279, 249] width 61 height 19
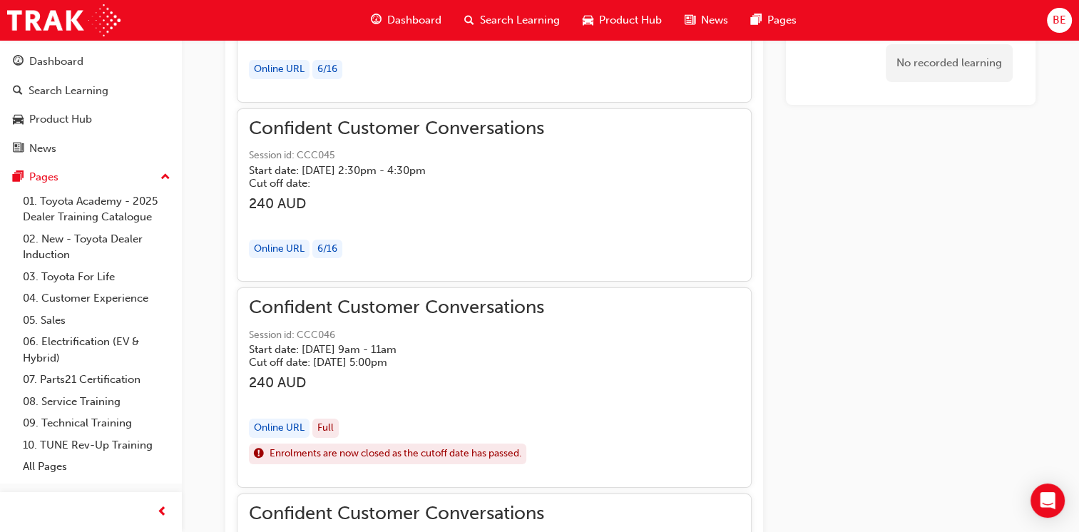
click at [274, 240] on div "Online URL" at bounding box center [279, 249] width 61 height 19
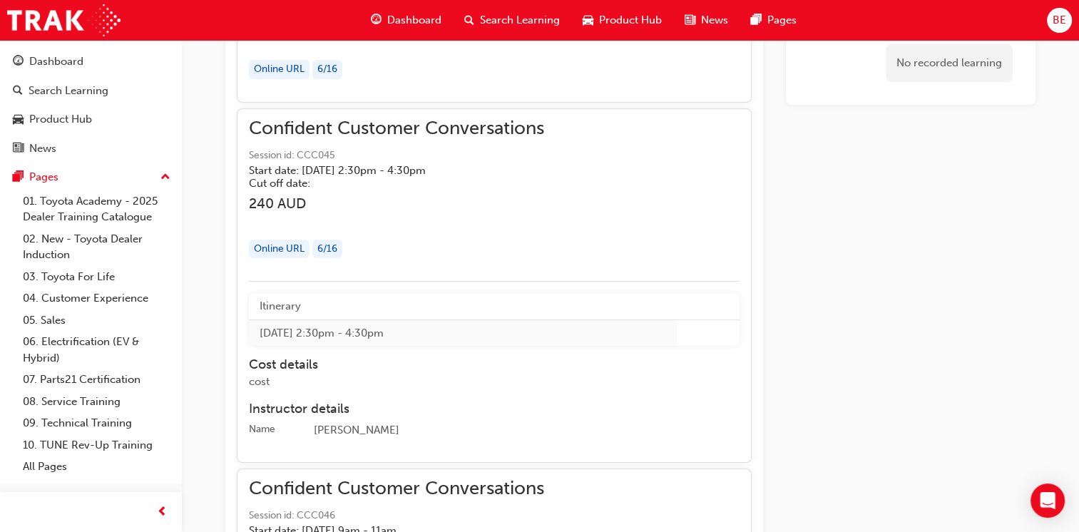
click at [327, 240] on div "6 / 16" at bounding box center [327, 249] width 30 height 19
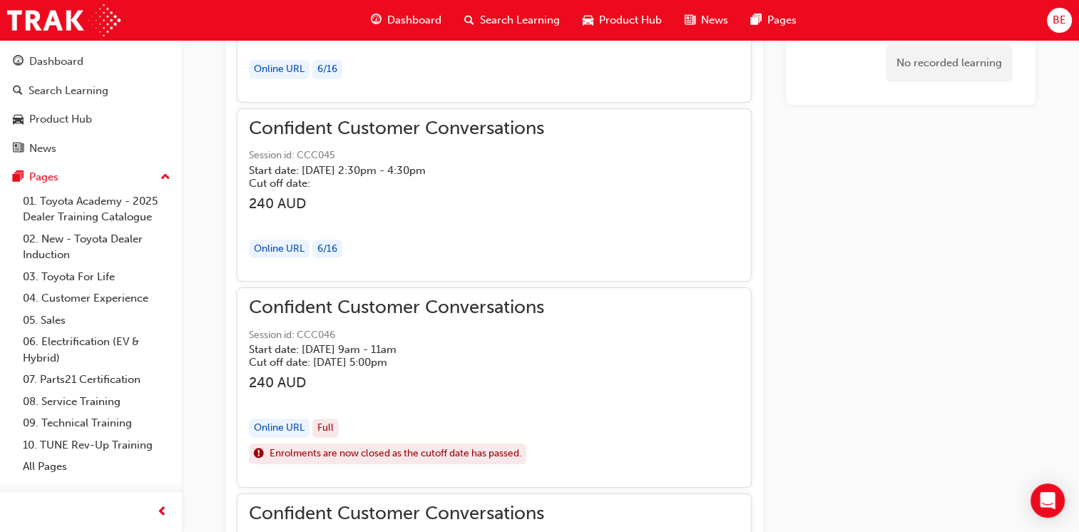
click at [327, 240] on div "6 / 16" at bounding box center [327, 249] width 30 height 19
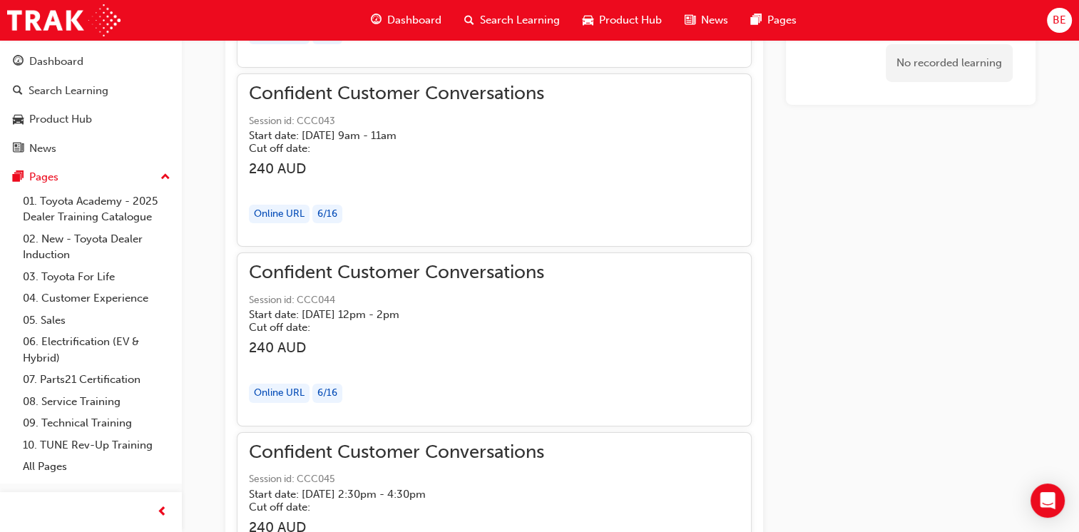
scroll to position [10392, 0]
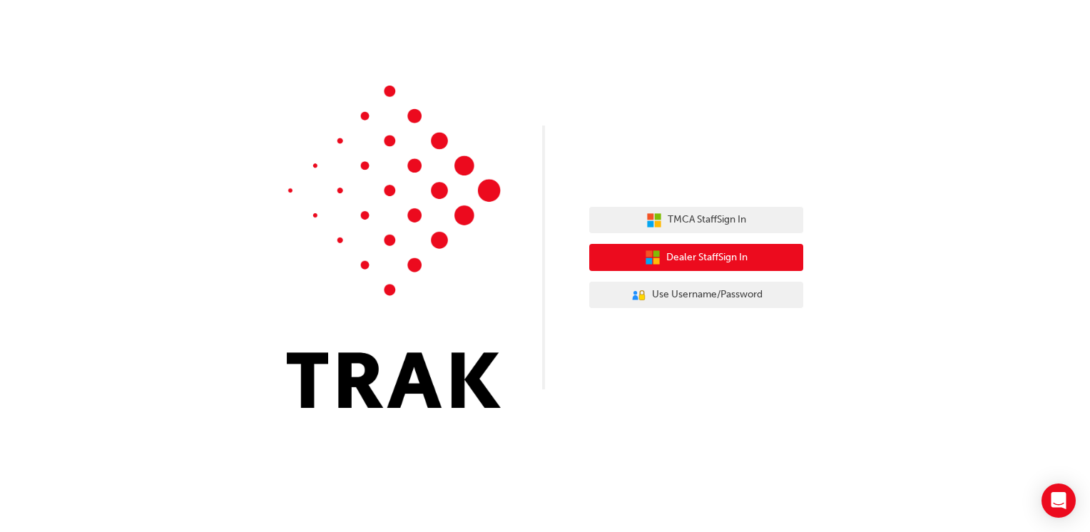
click at [653, 255] on icon "button" at bounding box center [656, 253] width 6 height 6
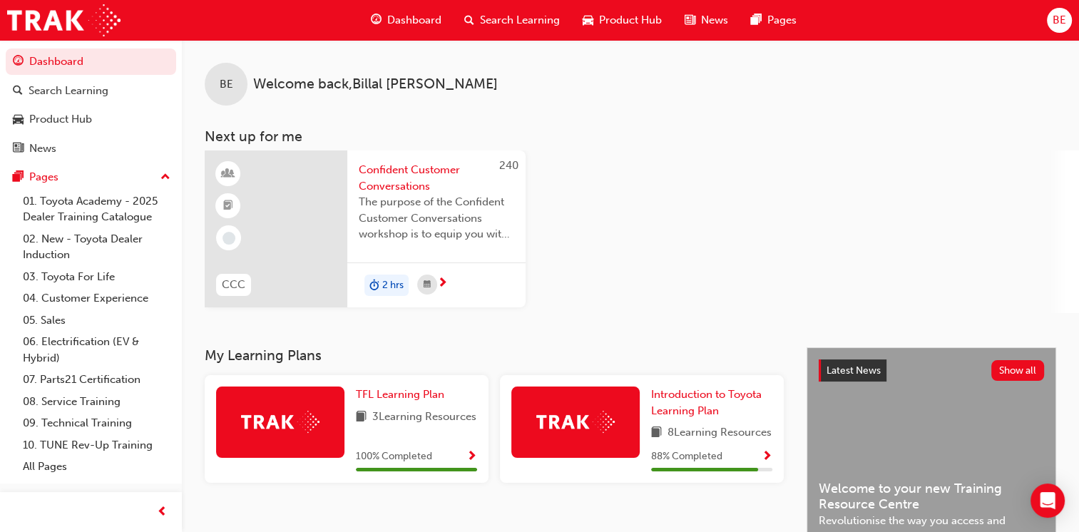
click at [1056, 19] on span "BE" at bounding box center [1060, 20] width 14 height 16
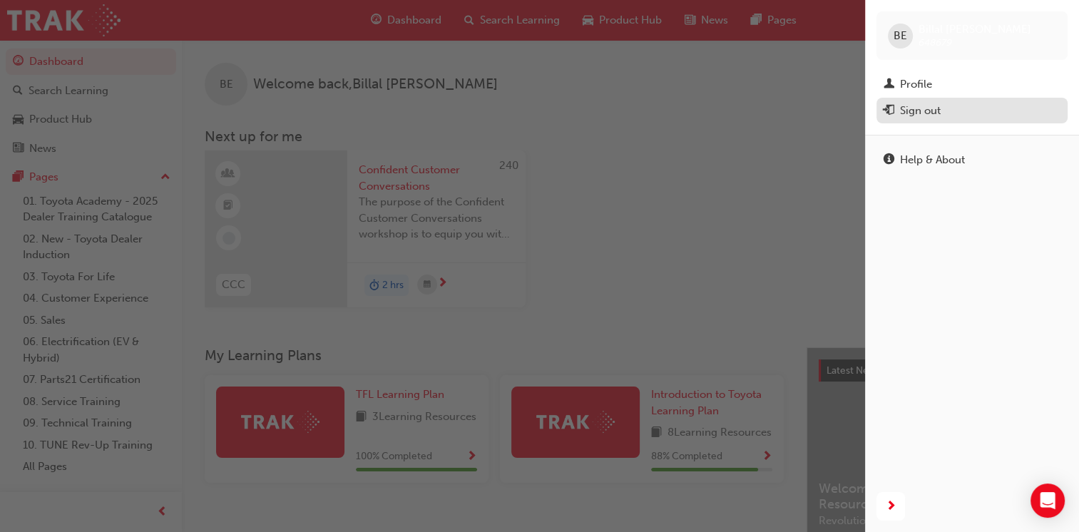
click at [927, 108] on div "Sign out" at bounding box center [920, 111] width 41 height 16
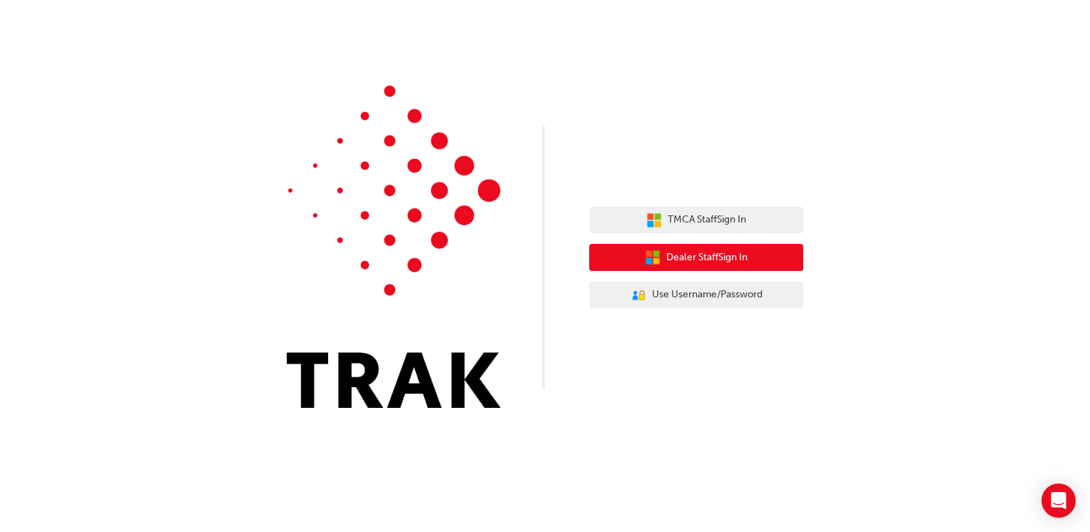
click at [653, 250] on icon "button" at bounding box center [653, 258] width 16 height 16
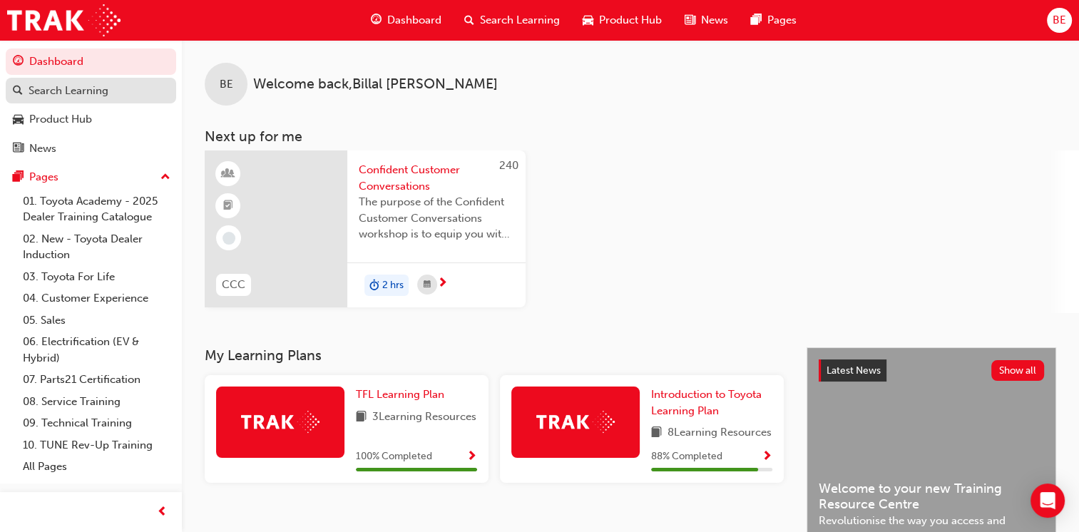
click at [91, 91] on div "Search Learning" at bounding box center [69, 91] width 80 height 16
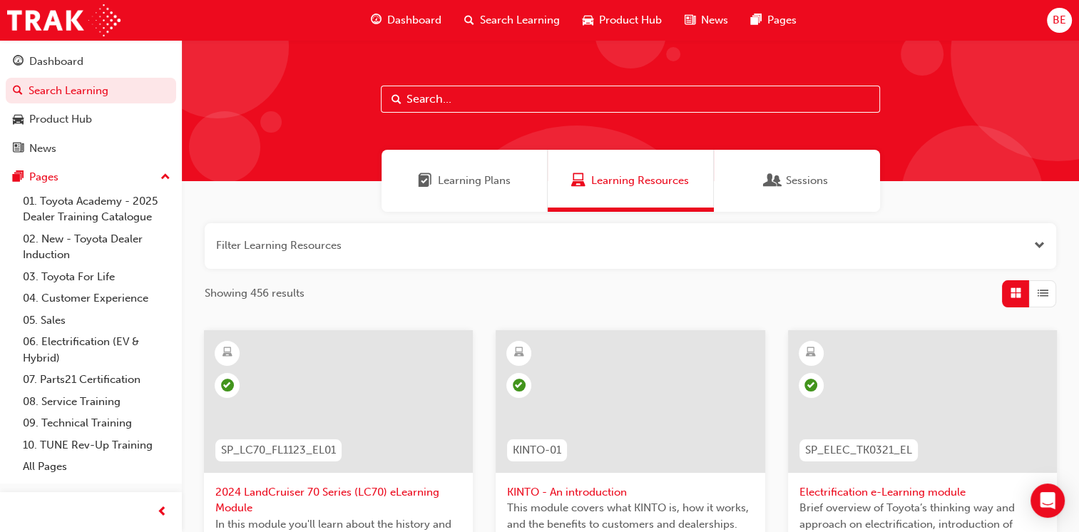
click at [477, 183] on span "Learning Plans" at bounding box center [474, 181] width 73 height 16
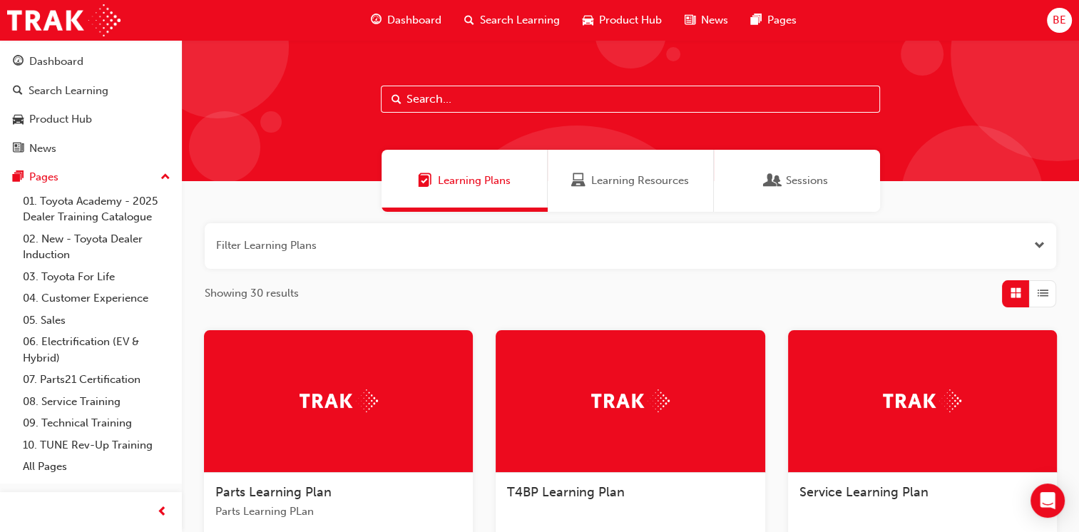
click at [599, 179] on span "Learning Resources" at bounding box center [640, 181] width 98 height 16
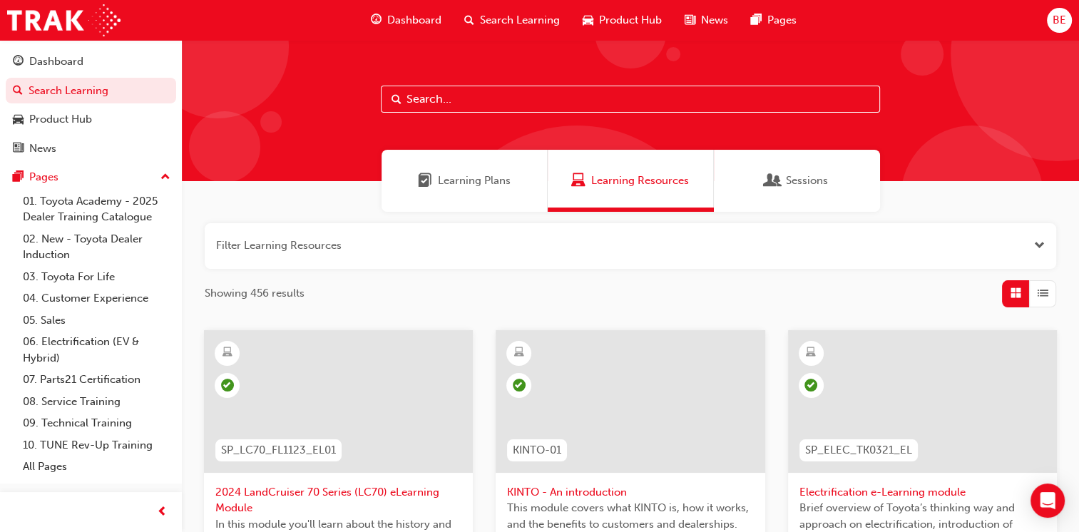
click at [465, 103] on input "text" at bounding box center [630, 99] width 499 height 27
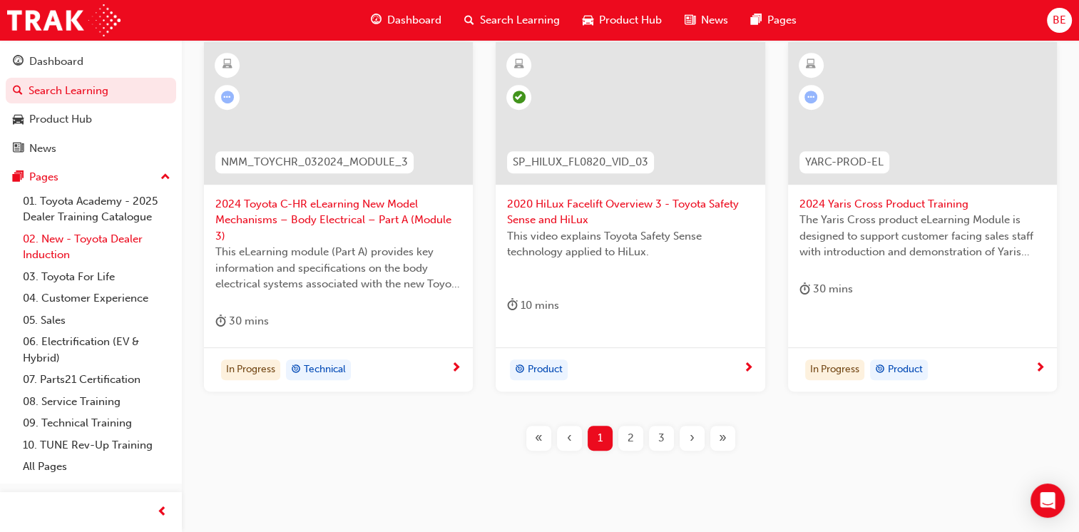
scroll to position [679, 0]
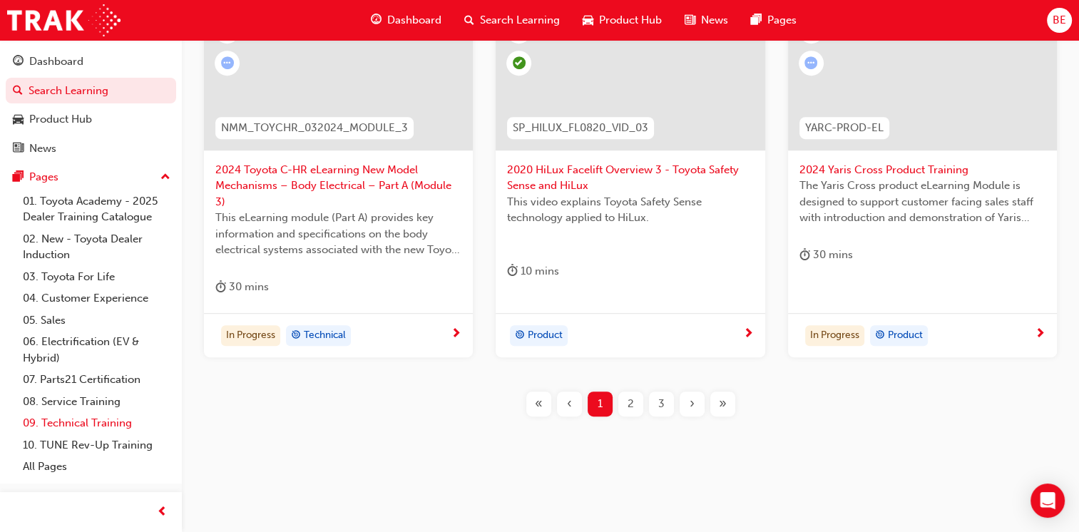
click at [106, 421] on link "09. Technical Training" at bounding box center [96, 423] width 159 height 22
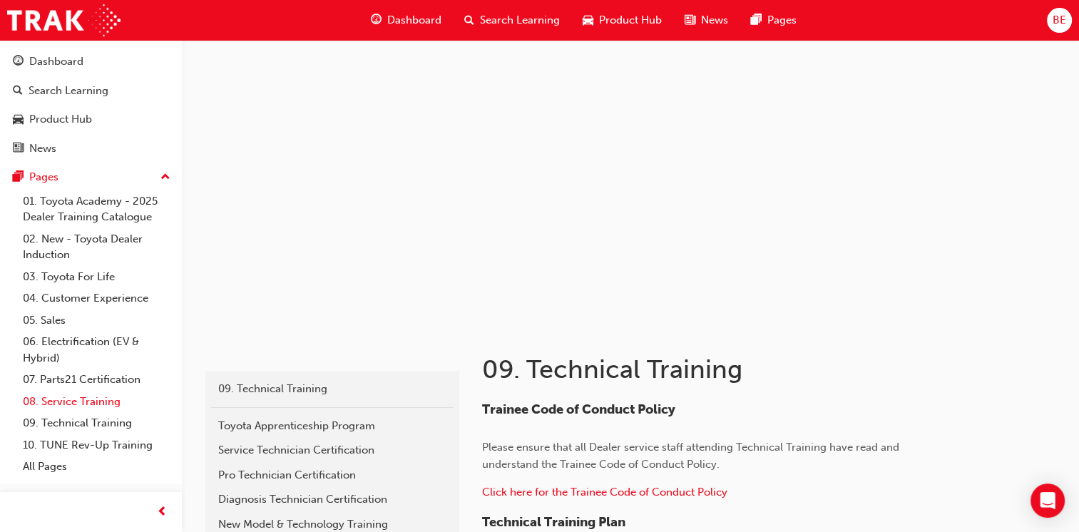
click at [103, 398] on link "08. Service Training" at bounding box center [96, 402] width 159 height 22
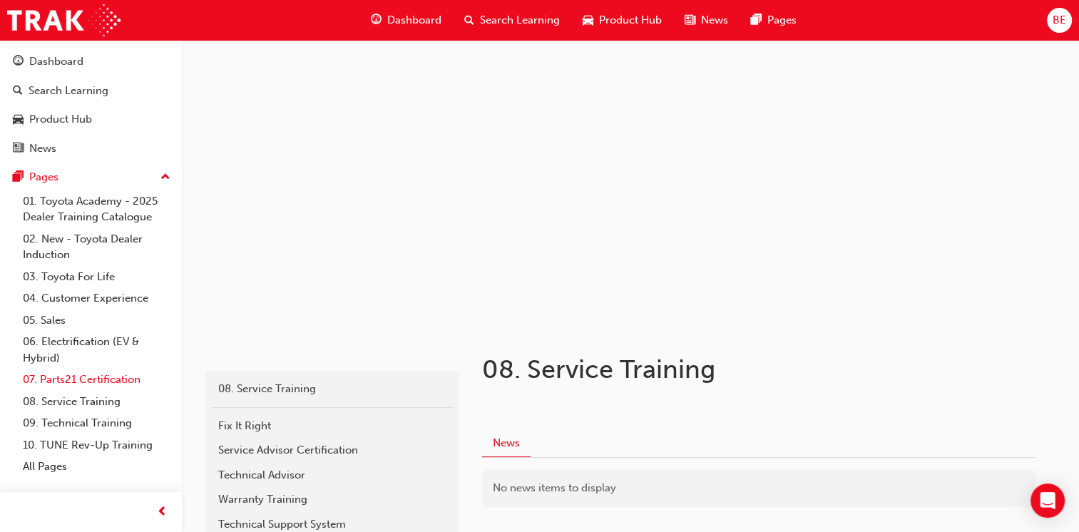
click at [105, 378] on link "07. Parts21 Certification" at bounding box center [96, 380] width 159 height 22
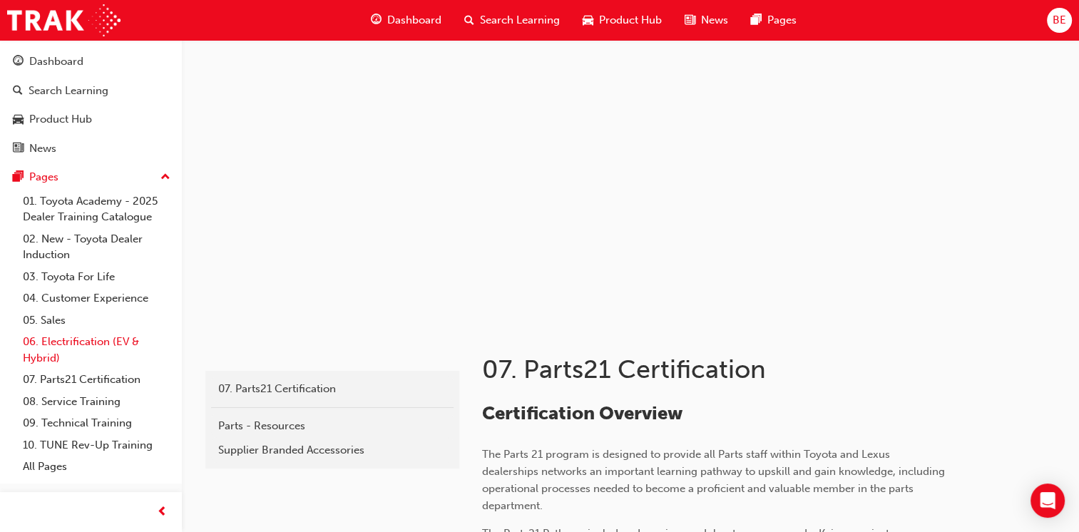
click at [103, 342] on link "06. Electrification (EV & Hybrid)" at bounding box center [96, 350] width 159 height 38
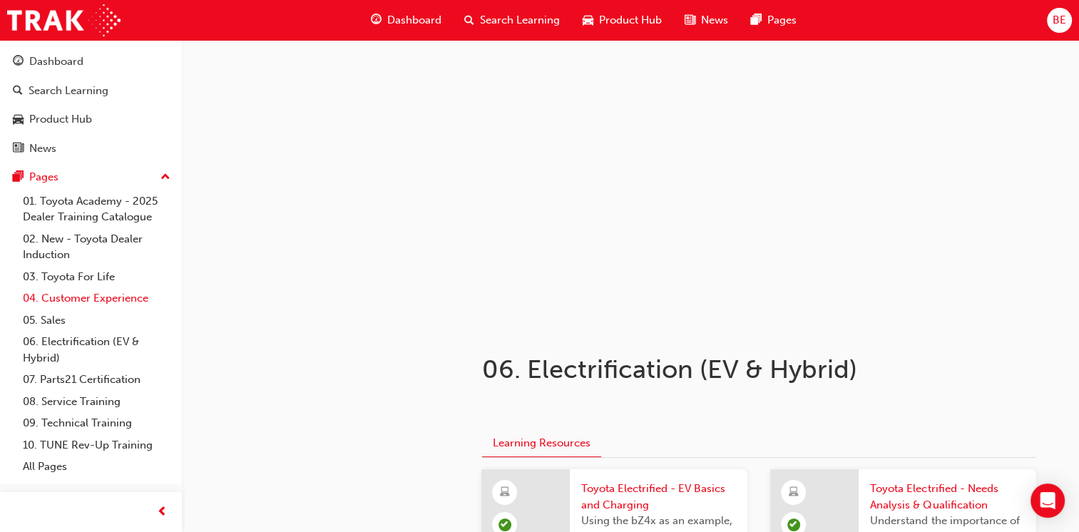
click at [96, 295] on link "04. Customer Experience" at bounding box center [96, 298] width 159 height 22
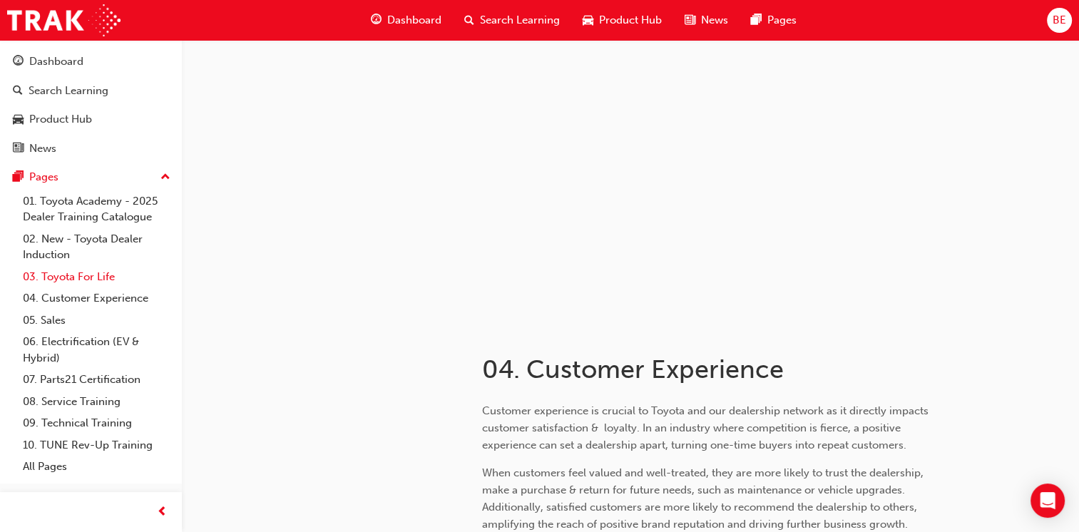
click at [97, 268] on link "03. Toyota For Life" at bounding box center [96, 277] width 159 height 22
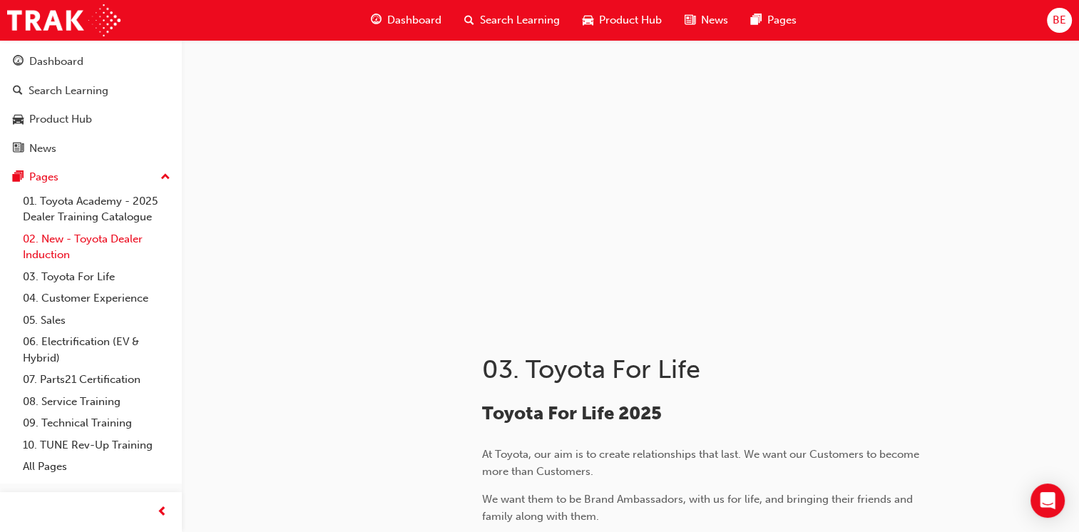
click at [101, 243] on link "02. New - Toyota Dealer Induction" at bounding box center [96, 247] width 159 height 38
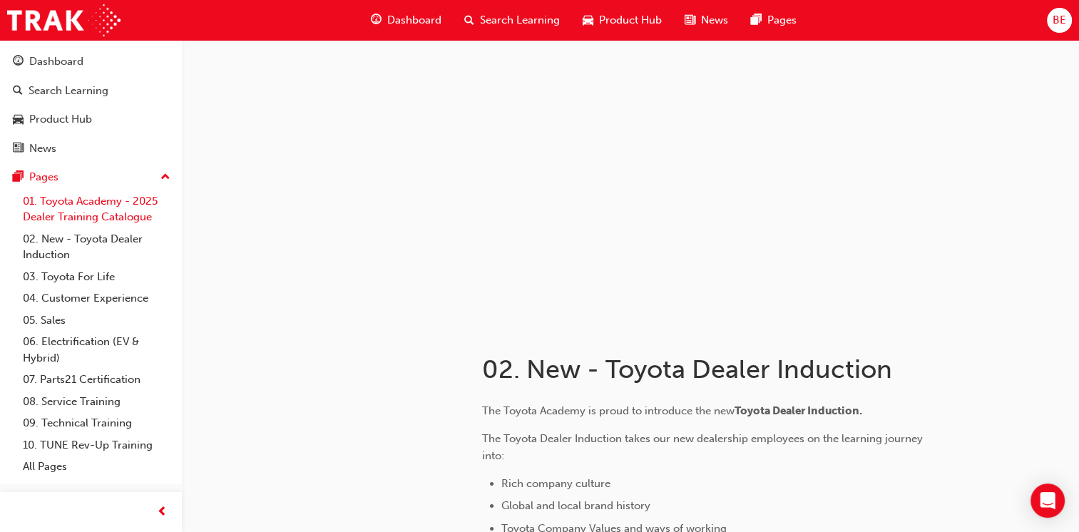
click at [103, 215] on link "01. Toyota Academy - 2025 Dealer Training Catalogue" at bounding box center [96, 209] width 159 height 38
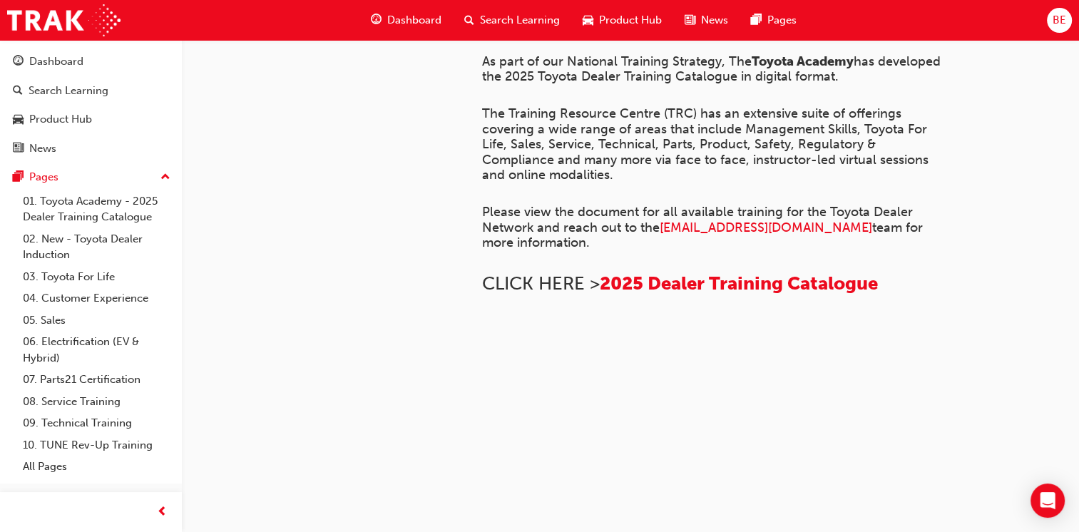
scroll to position [1094, 0]
click at [88, 446] on link "10. TUNE Rev-Up Training" at bounding box center [96, 445] width 159 height 22
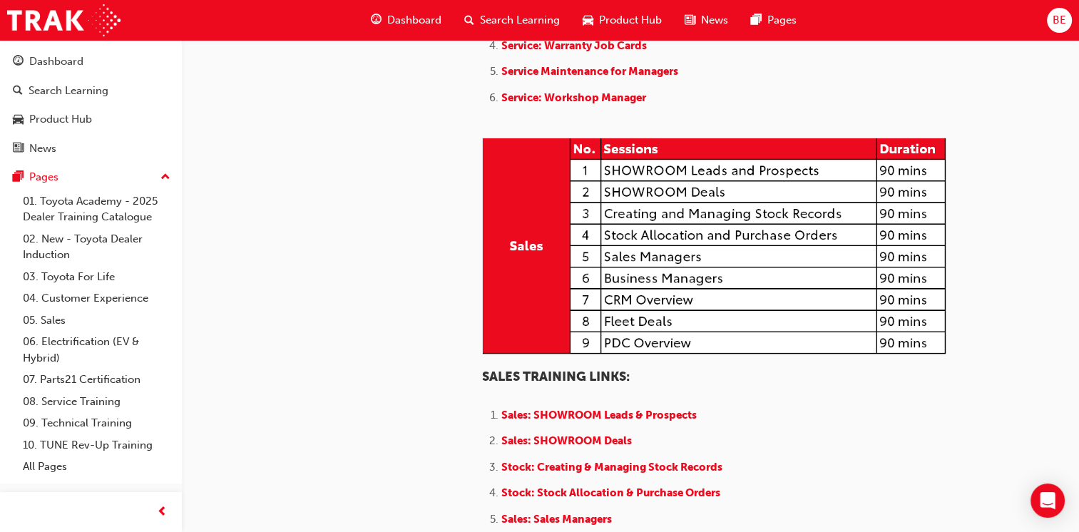
scroll to position [1284, 0]
